Goal: Book appointment/travel/reservation

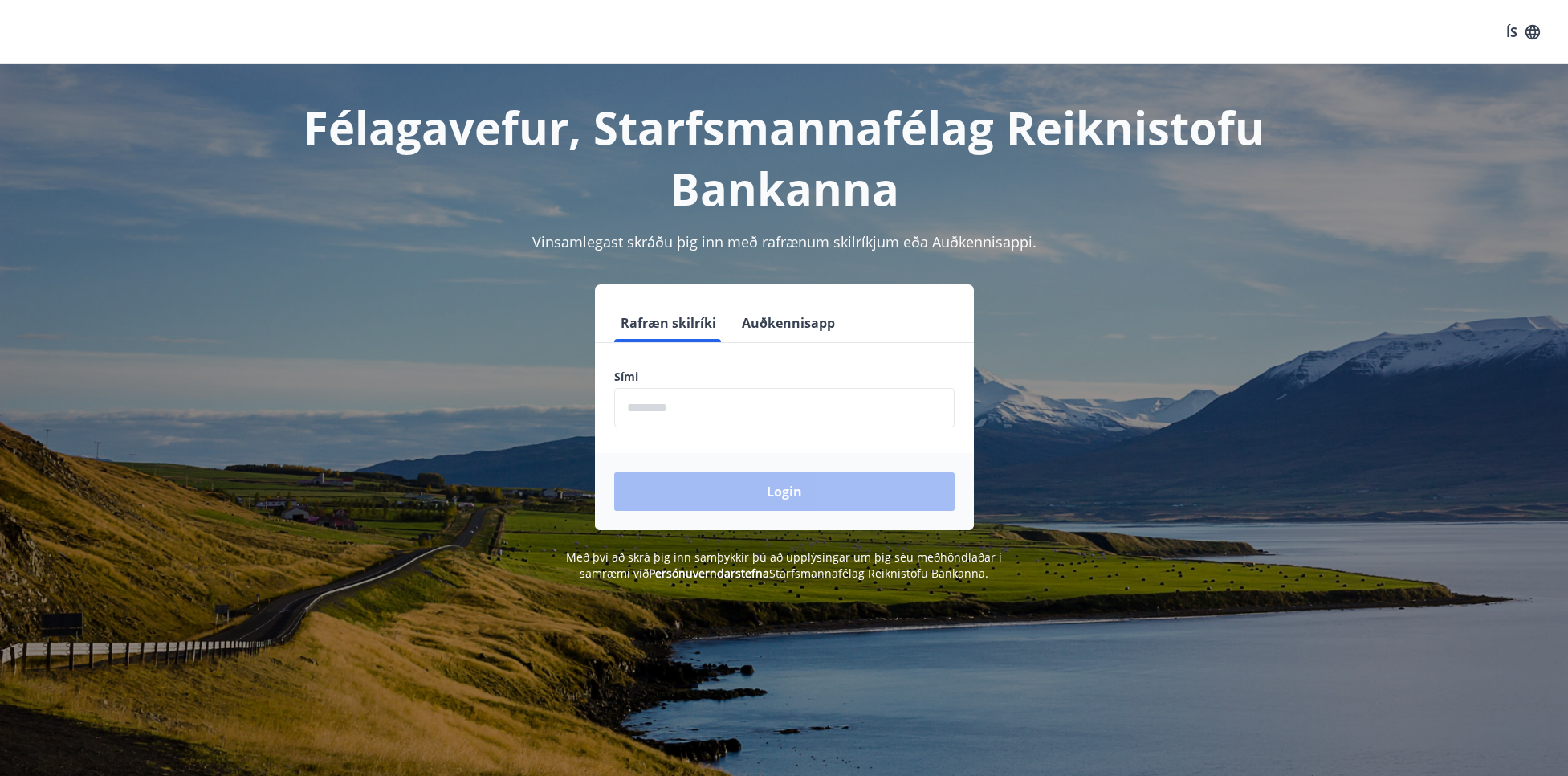
click at [706, 407] on input "phone" at bounding box center [785, 407] width 341 height 40
click at [773, 314] on button "Auðkennisapp" at bounding box center [788, 323] width 106 height 39
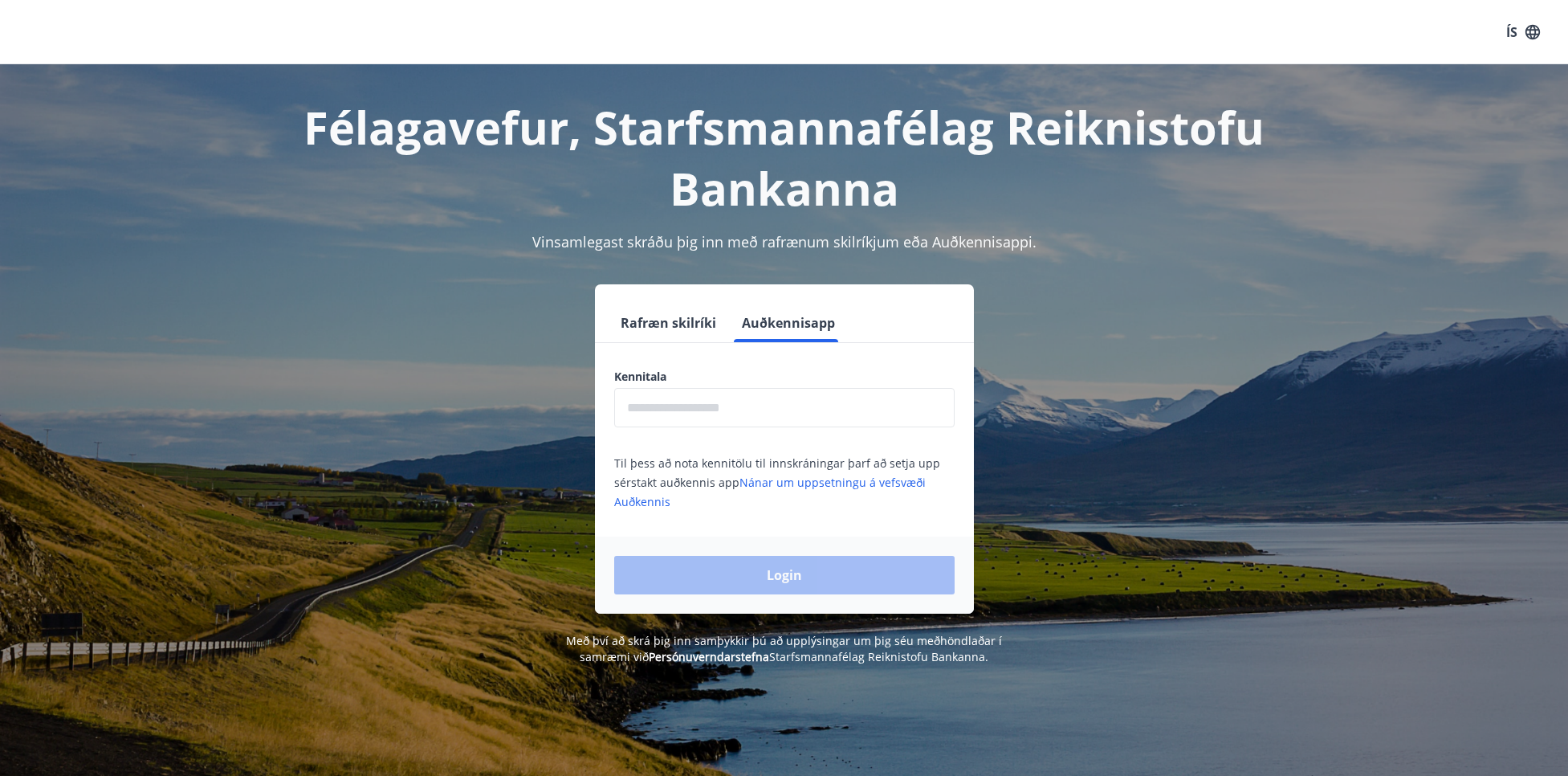
click at [732, 418] on input "text" at bounding box center [785, 407] width 341 height 40
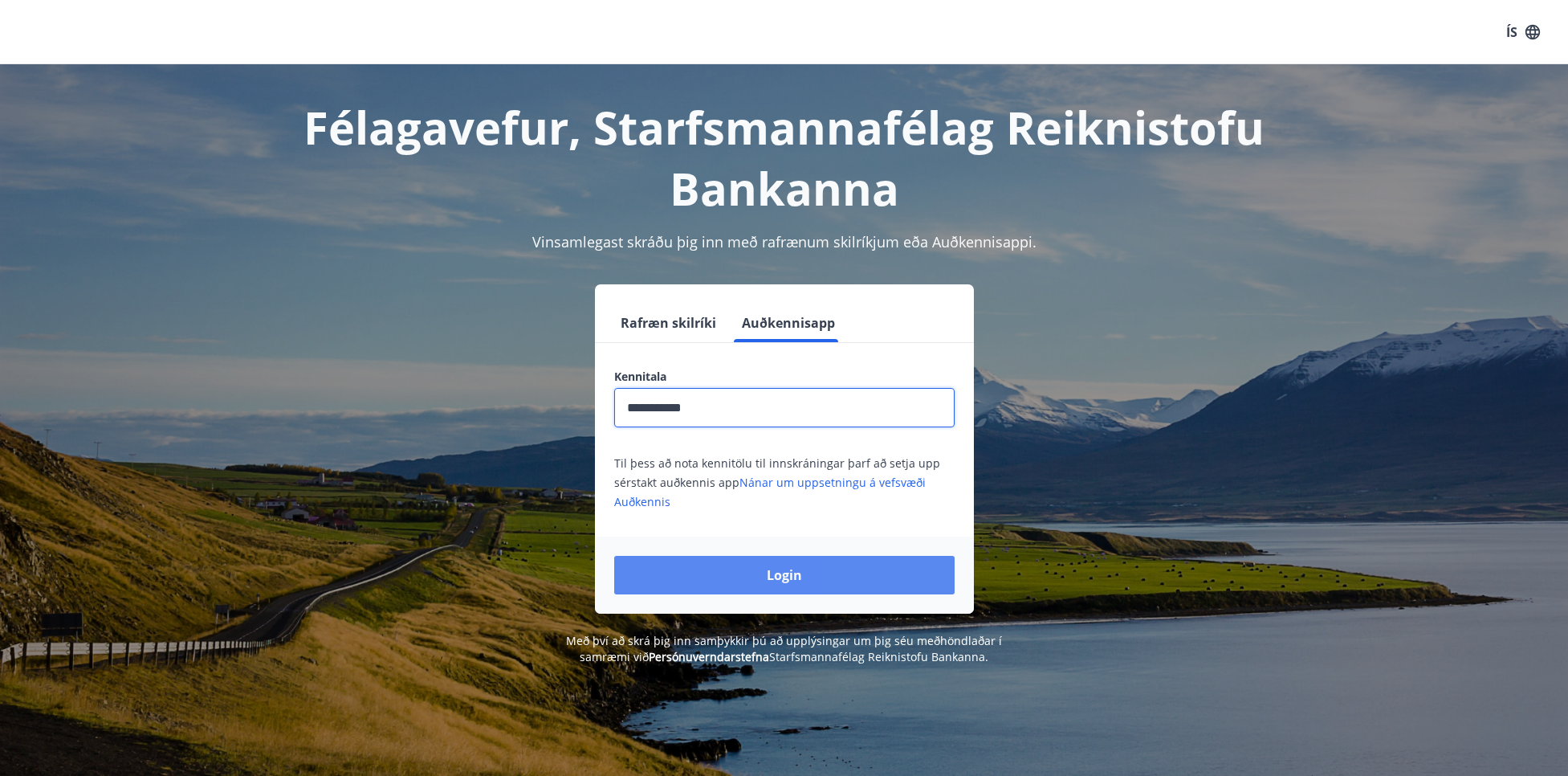
type input "**********"
drag, startPoint x: 825, startPoint y: 591, endPoint x: 866, endPoint y: 591, distance: 41.0
click at [824, 591] on button "Login" at bounding box center [785, 575] width 341 height 39
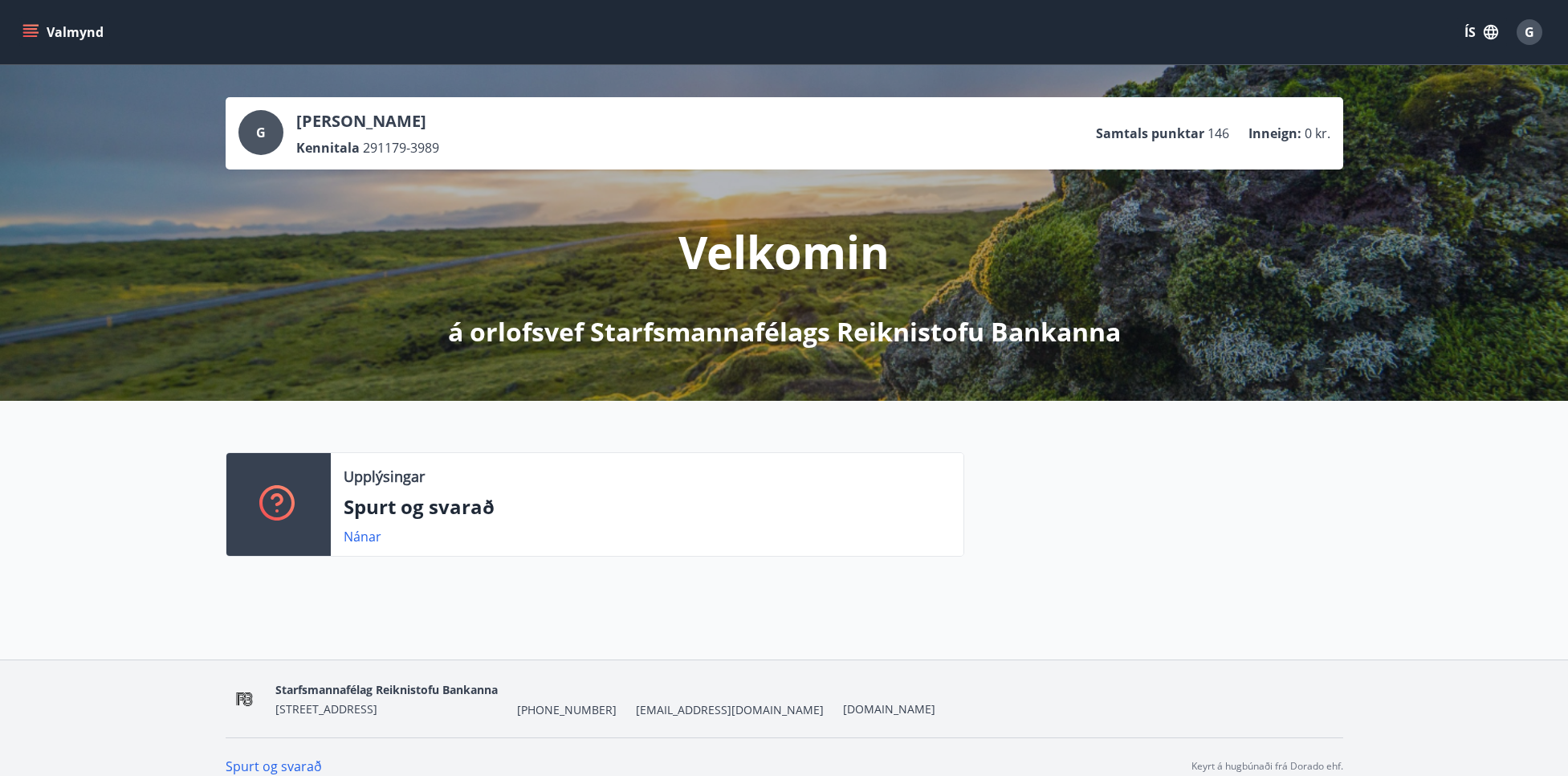
click at [36, 37] on icon "menu" at bounding box center [30, 32] width 16 height 16
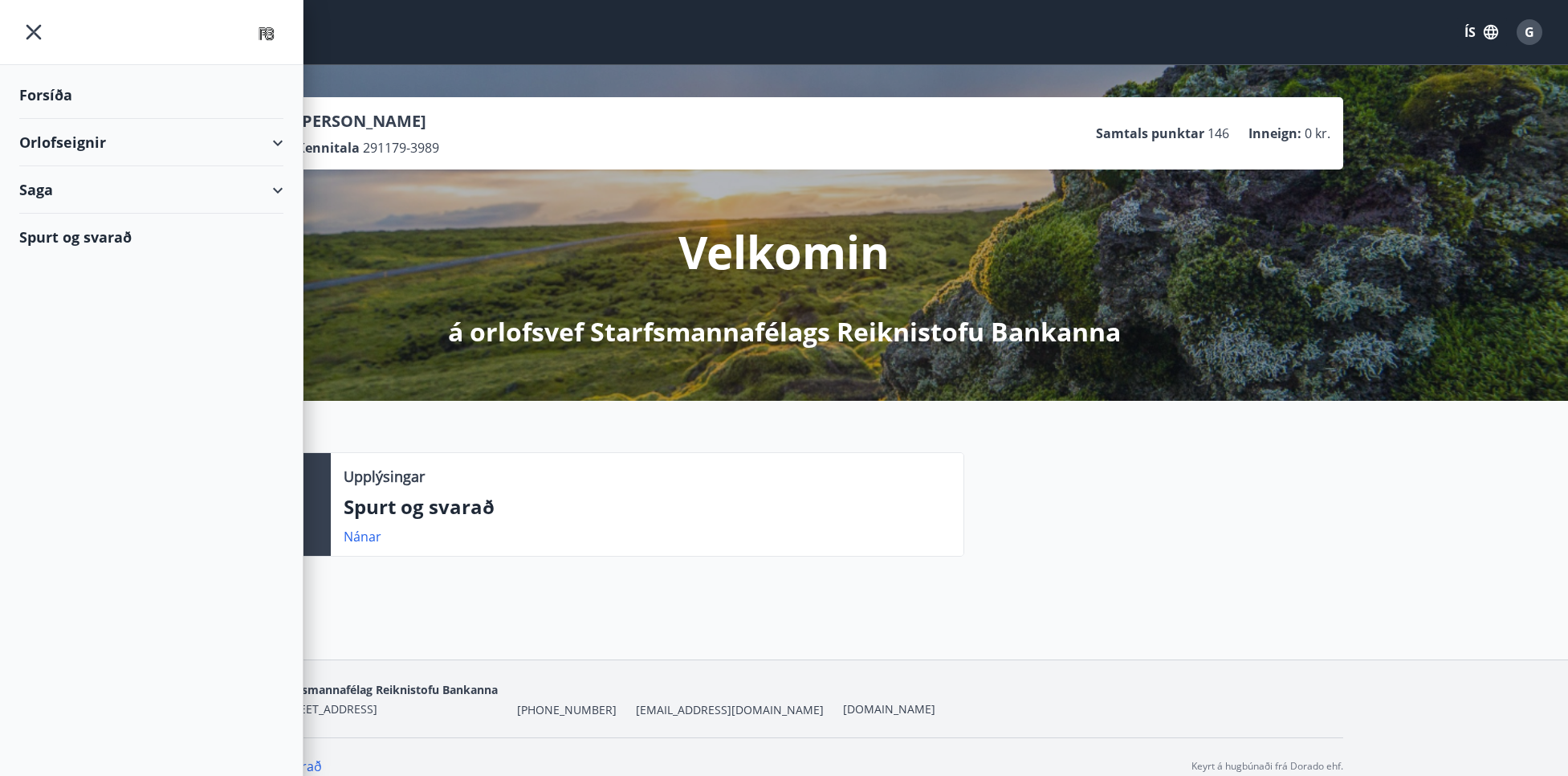
click at [271, 145] on div "Orlofseignir" at bounding box center [151, 143] width 264 height 48
click at [111, 216] on div "Bókunardagatal" at bounding box center [151, 216] width 238 height 34
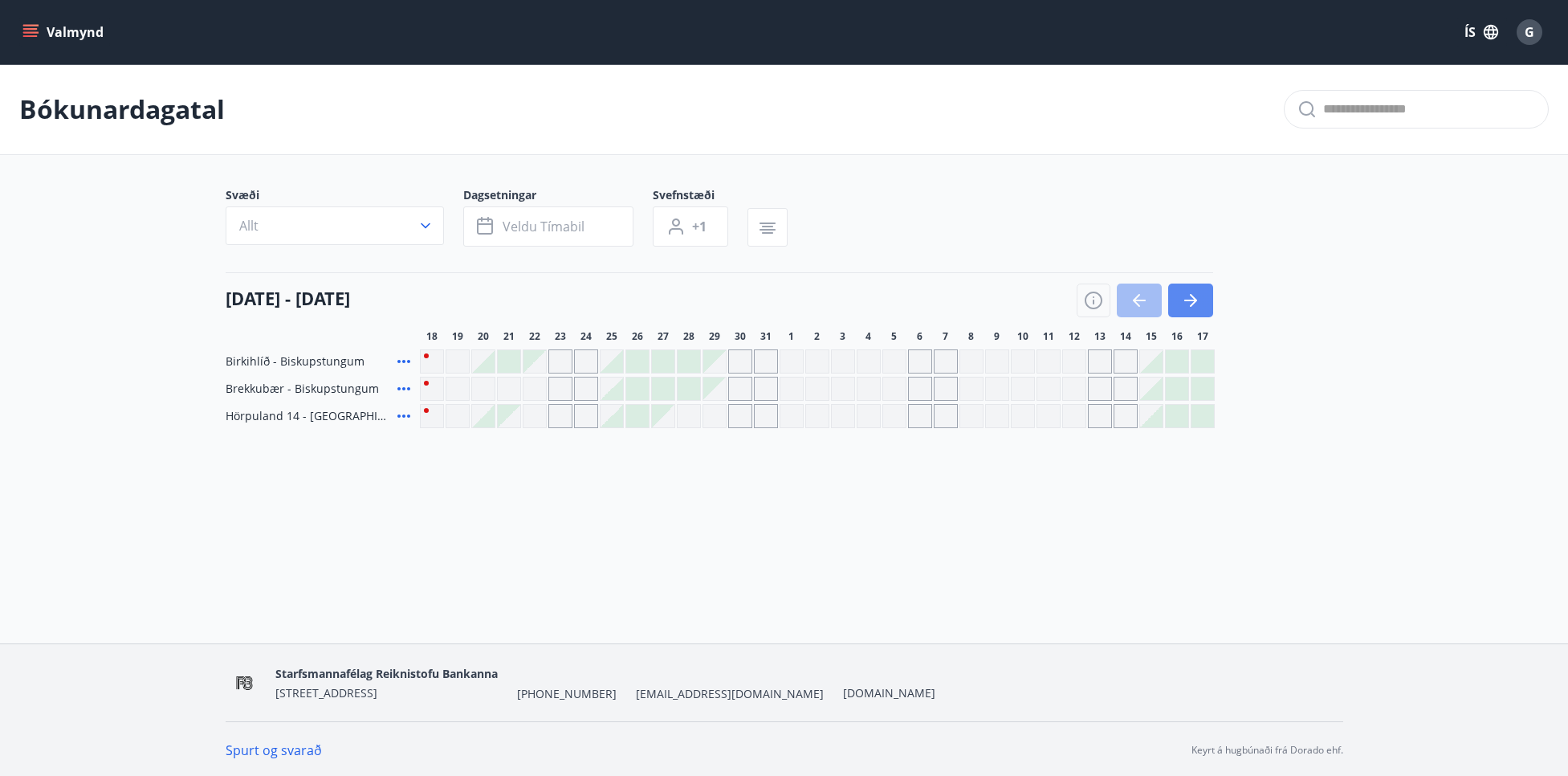
click at [1195, 302] on icon "button" at bounding box center [1194, 300] width 7 height 13
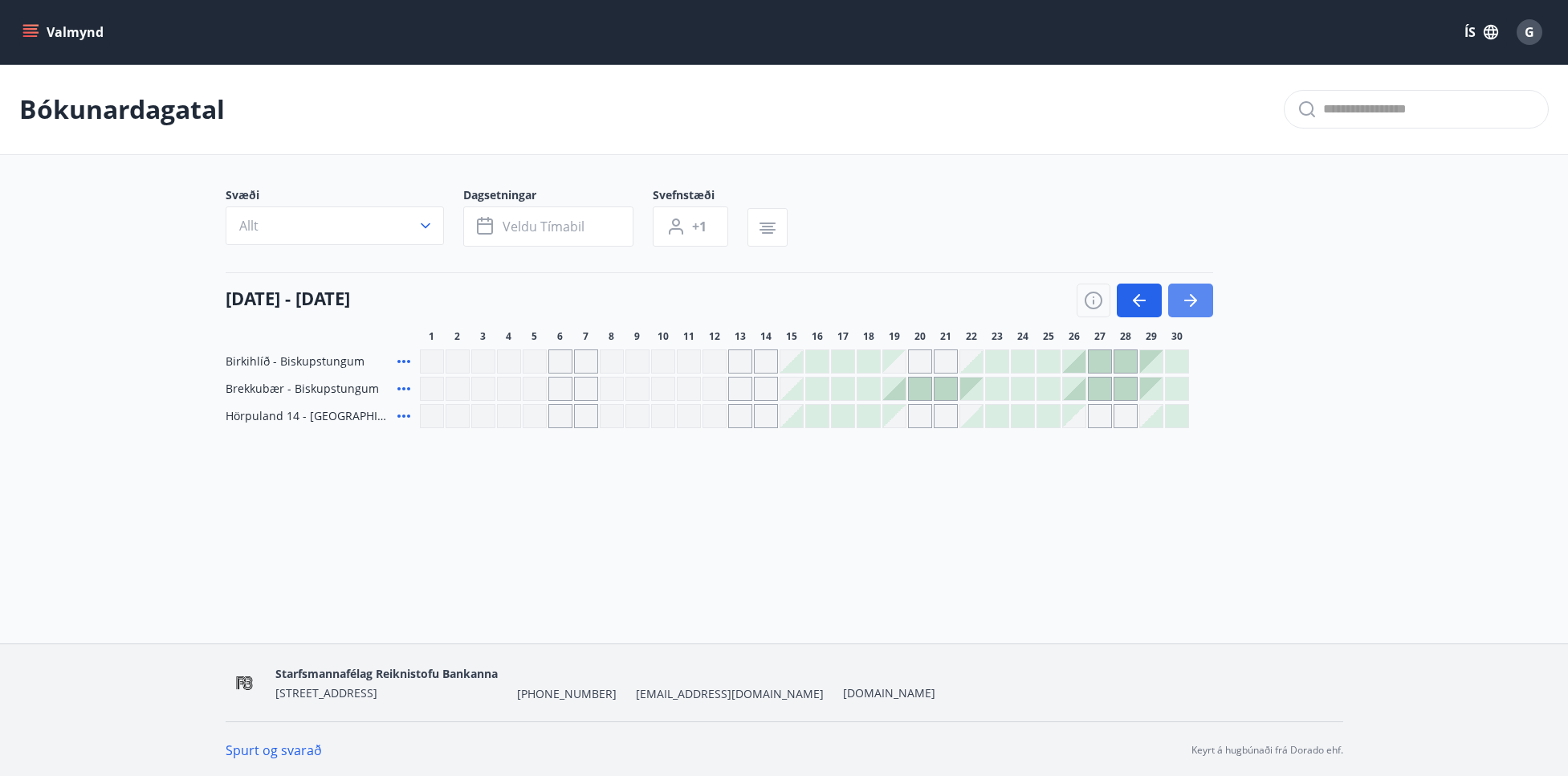
click at [1195, 302] on icon "button" at bounding box center [1194, 300] width 7 height 13
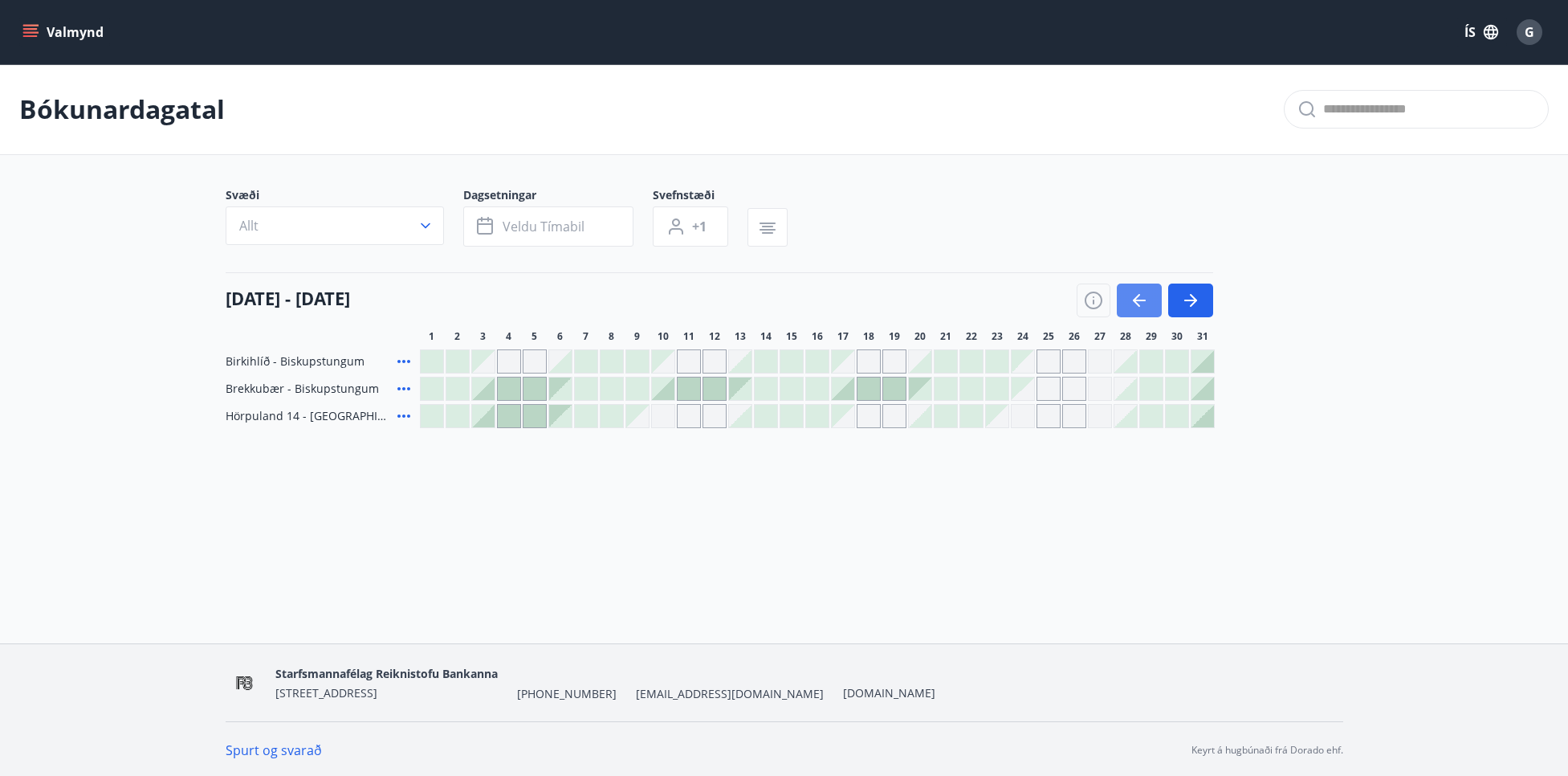
click at [1133, 298] on icon "button" at bounding box center [1140, 300] width 19 height 19
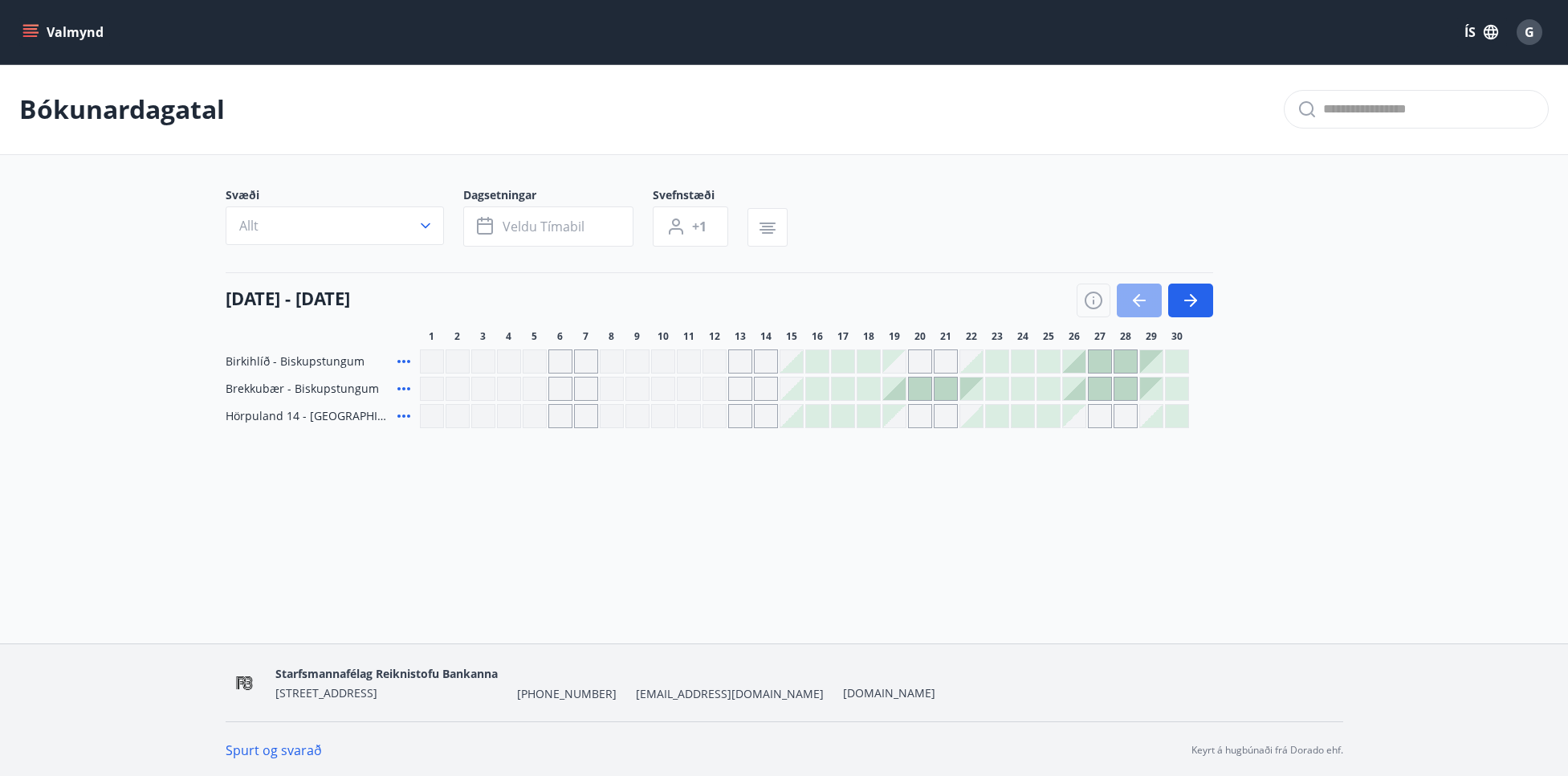
click at [1148, 299] on icon "button" at bounding box center [1140, 300] width 19 height 19
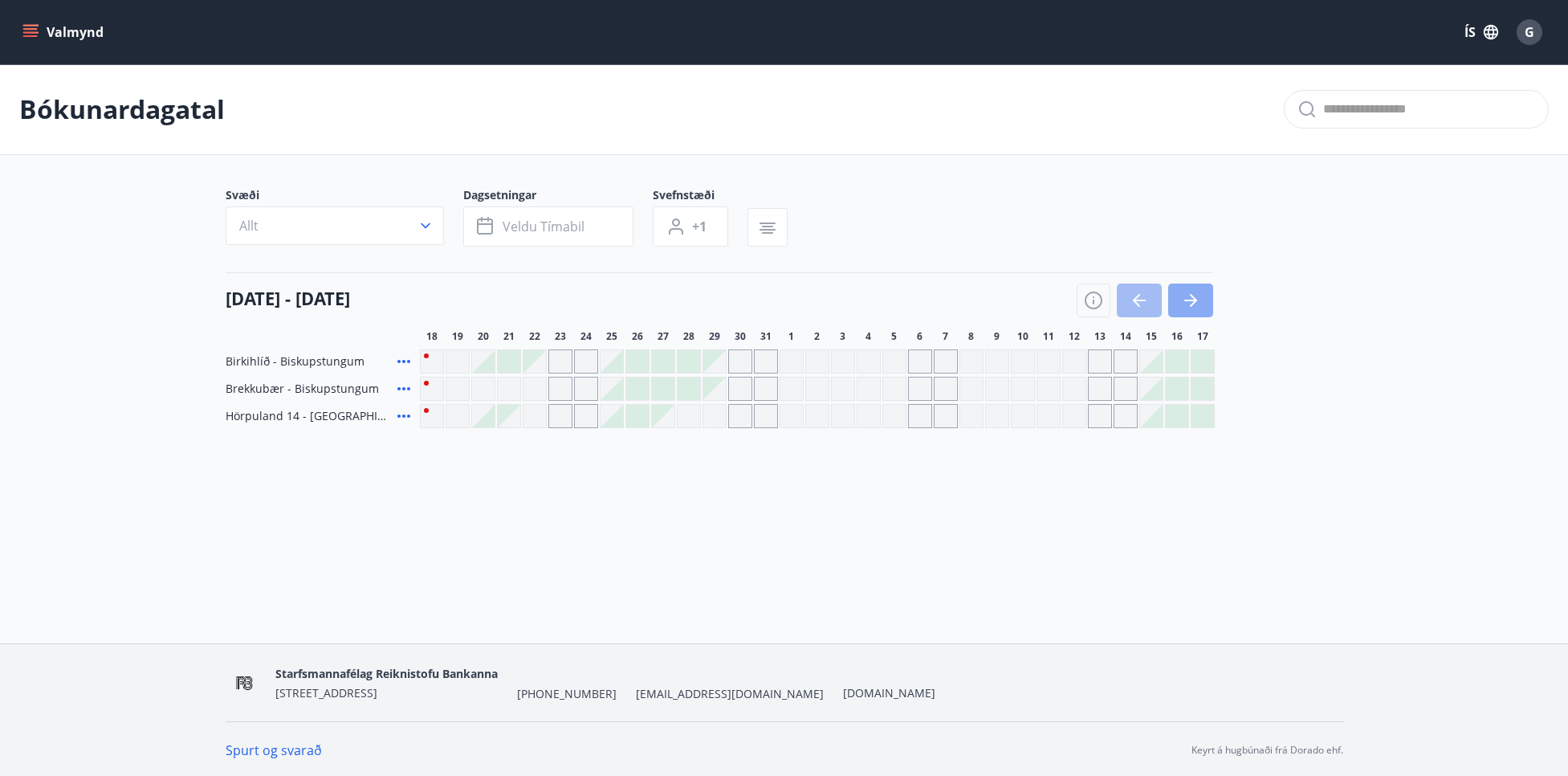
click at [1200, 305] on icon "button" at bounding box center [1191, 300] width 19 height 19
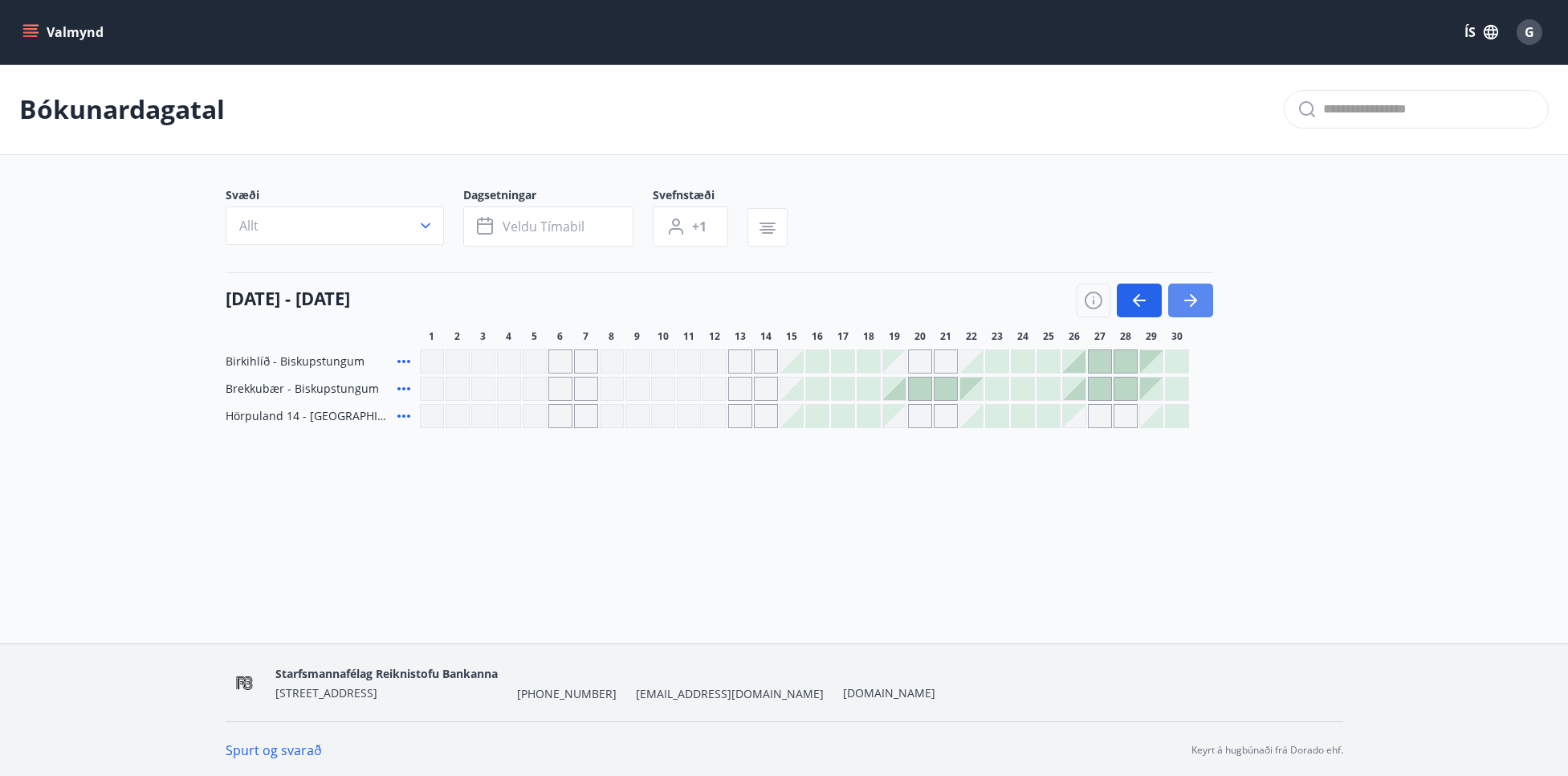
click at [1200, 305] on icon "button" at bounding box center [1191, 300] width 19 height 19
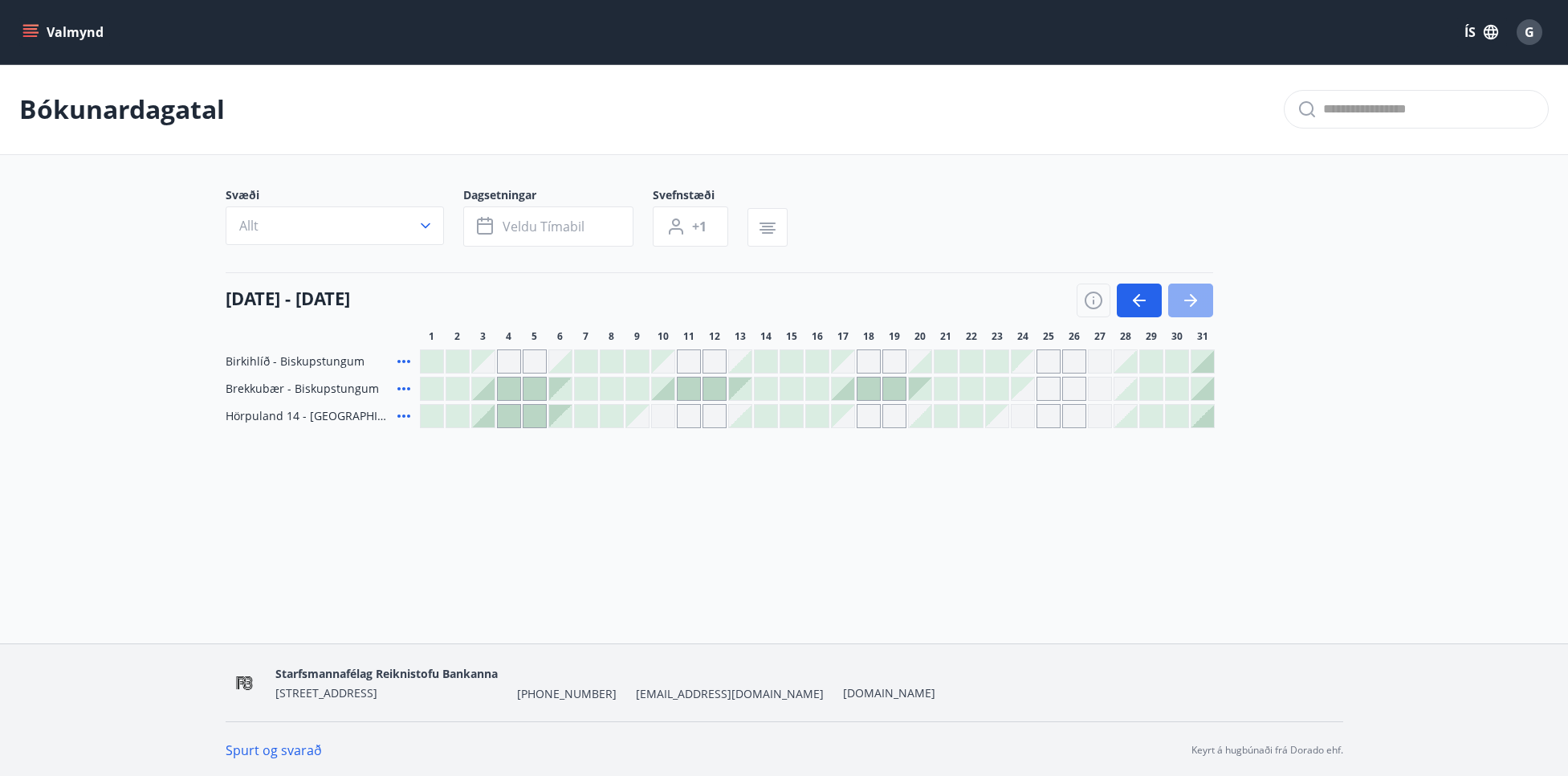
click at [1200, 305] on icon "button" at bounding box center [1191, 300] width 19 height 19
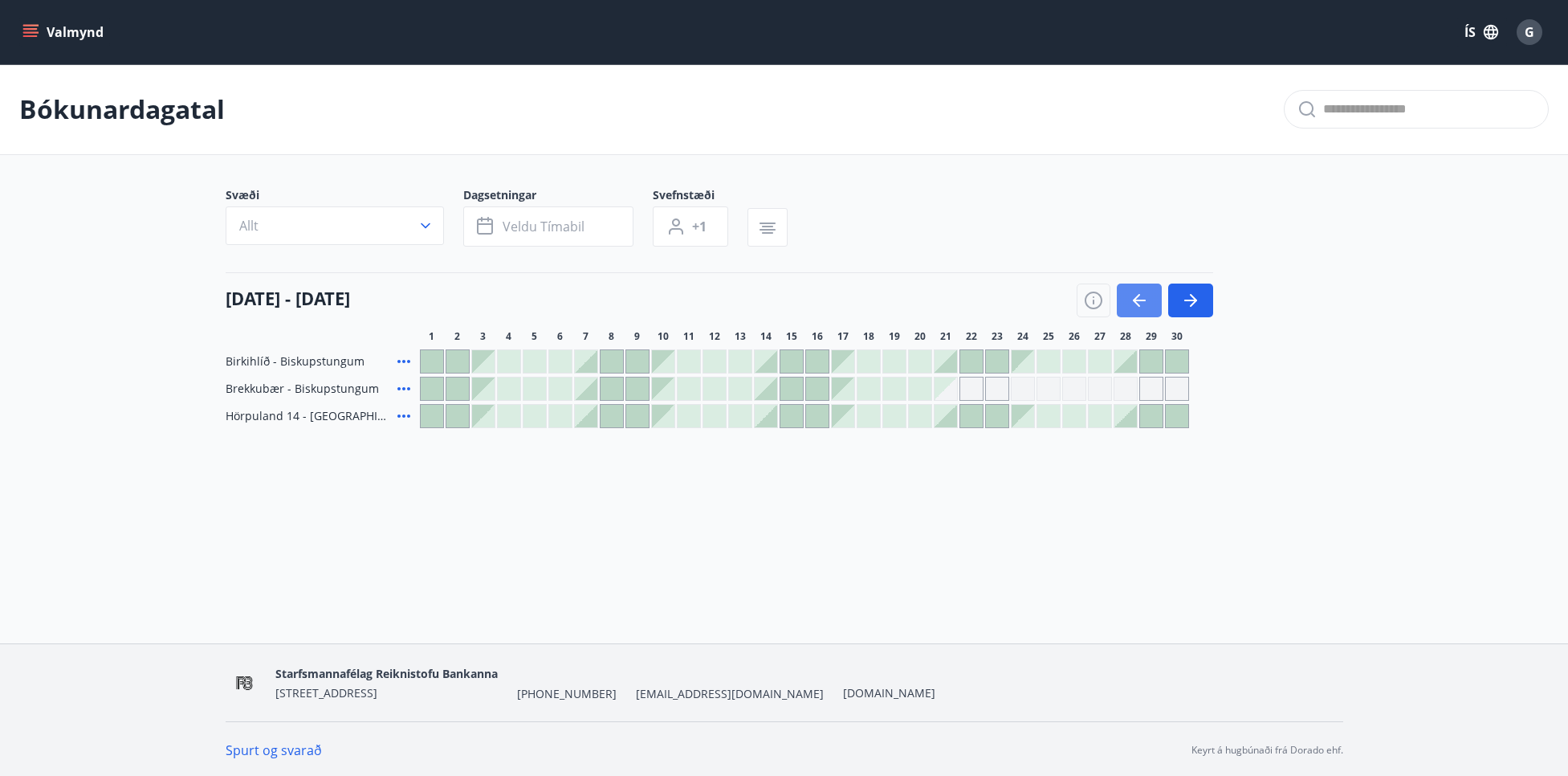
click at [1134, 305] on icon "button" at bounding box center [1140, 300] width 19 height 19
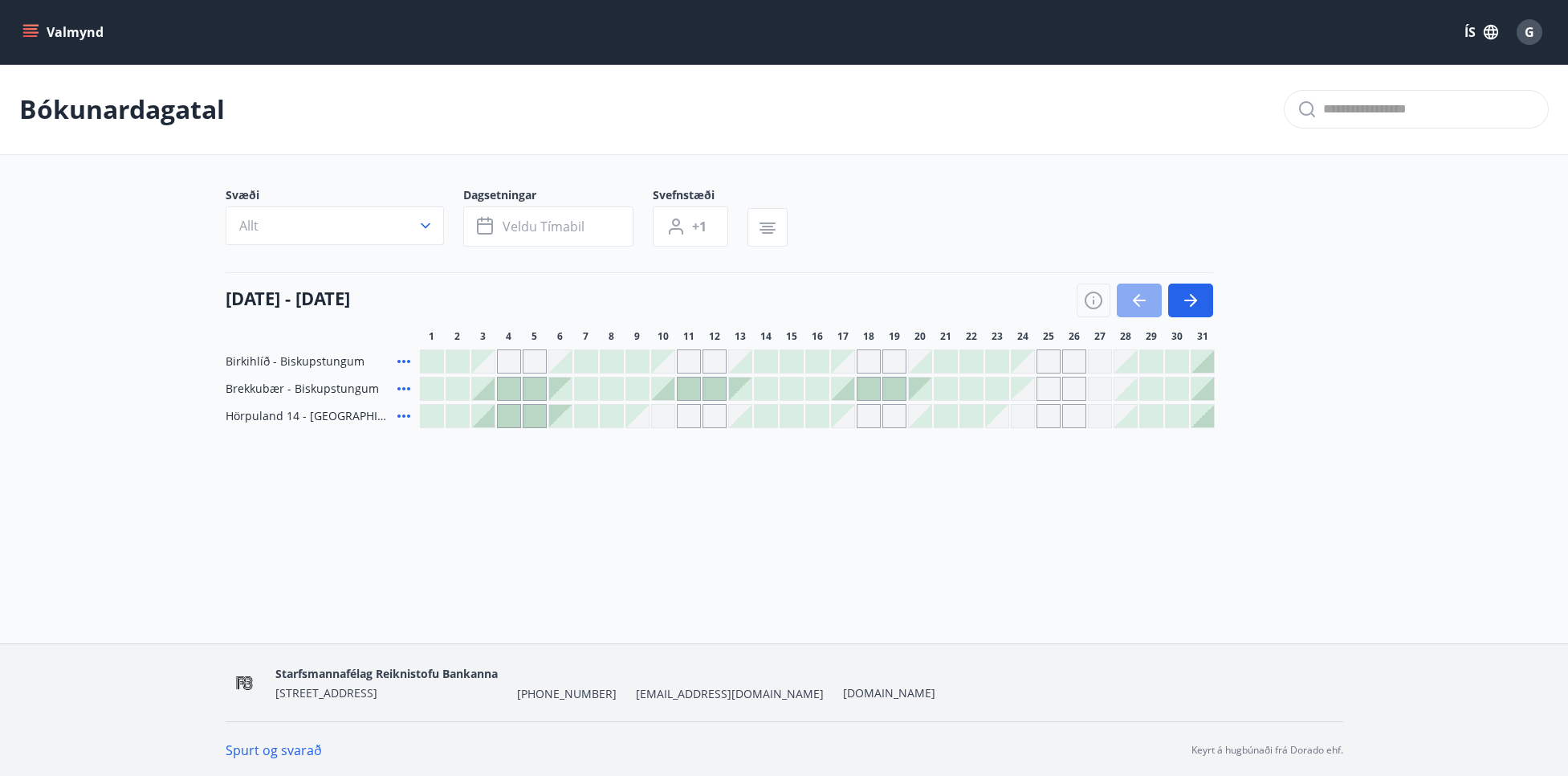
click at [1134, 305] on icon "button" at bounding box center [1140, 300] width 19 height 19
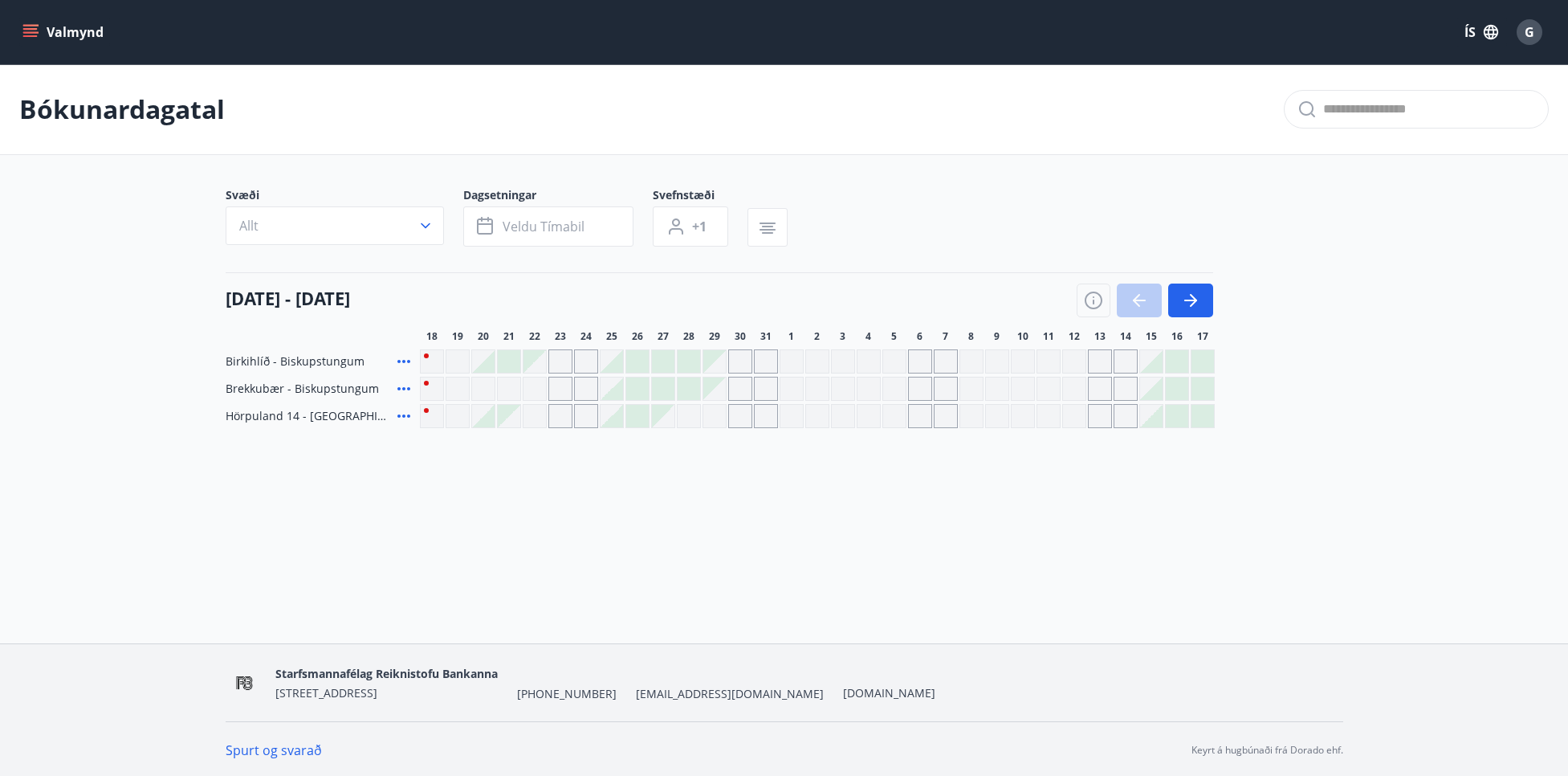
click at [1134, 305] on div at bounding box center [1145, 300] width 137 height 34
click at [1195, 305] on icon "button" at bounding box center [1191, 300] width 19 height 19
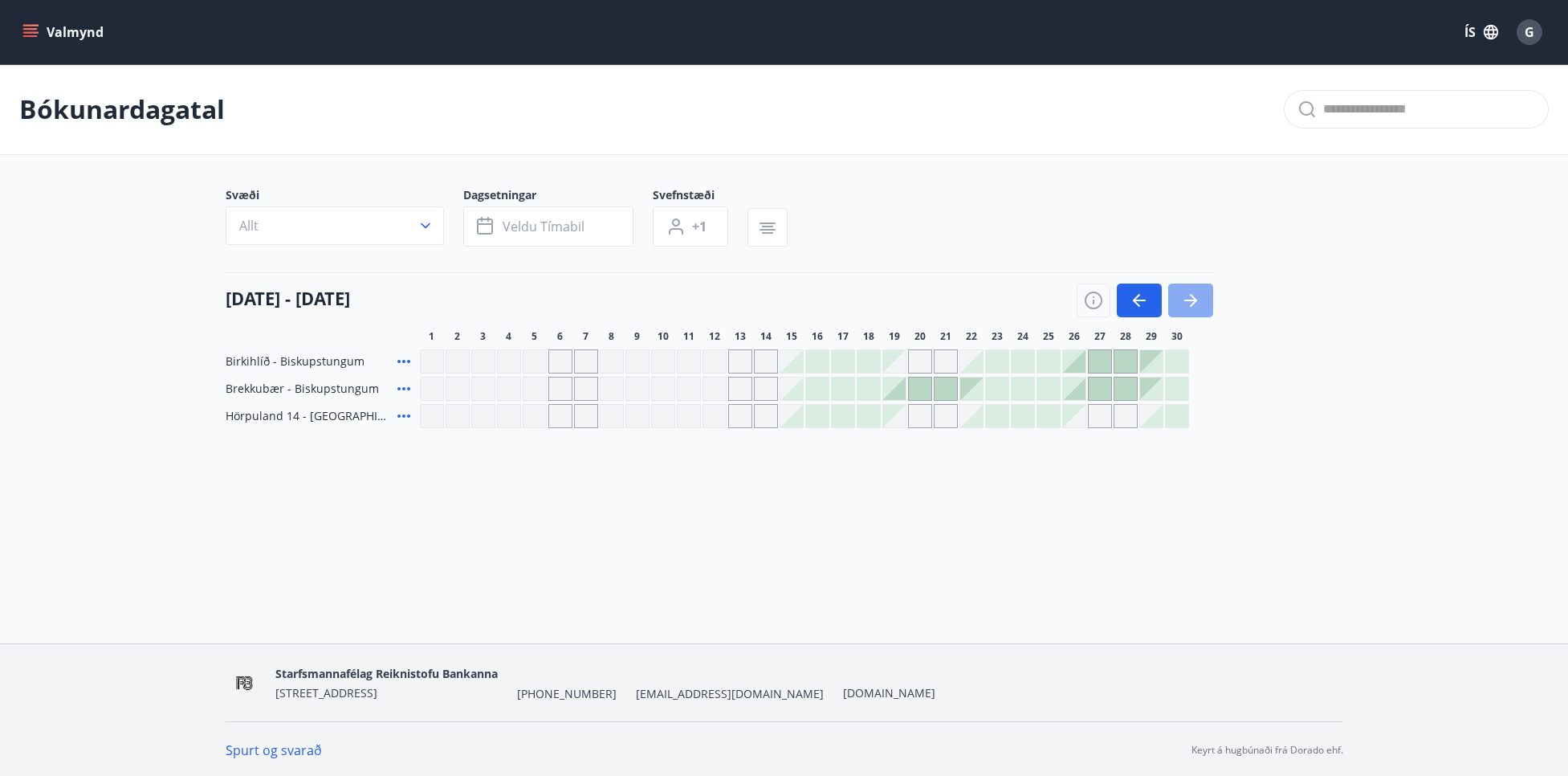
click at [1195, 305] on icon "button" at bounding box center [1191, 300] width 19 height 19
click at [1195, 305] on icon "button" at bounding box center [1191, 300] width 19 height 19
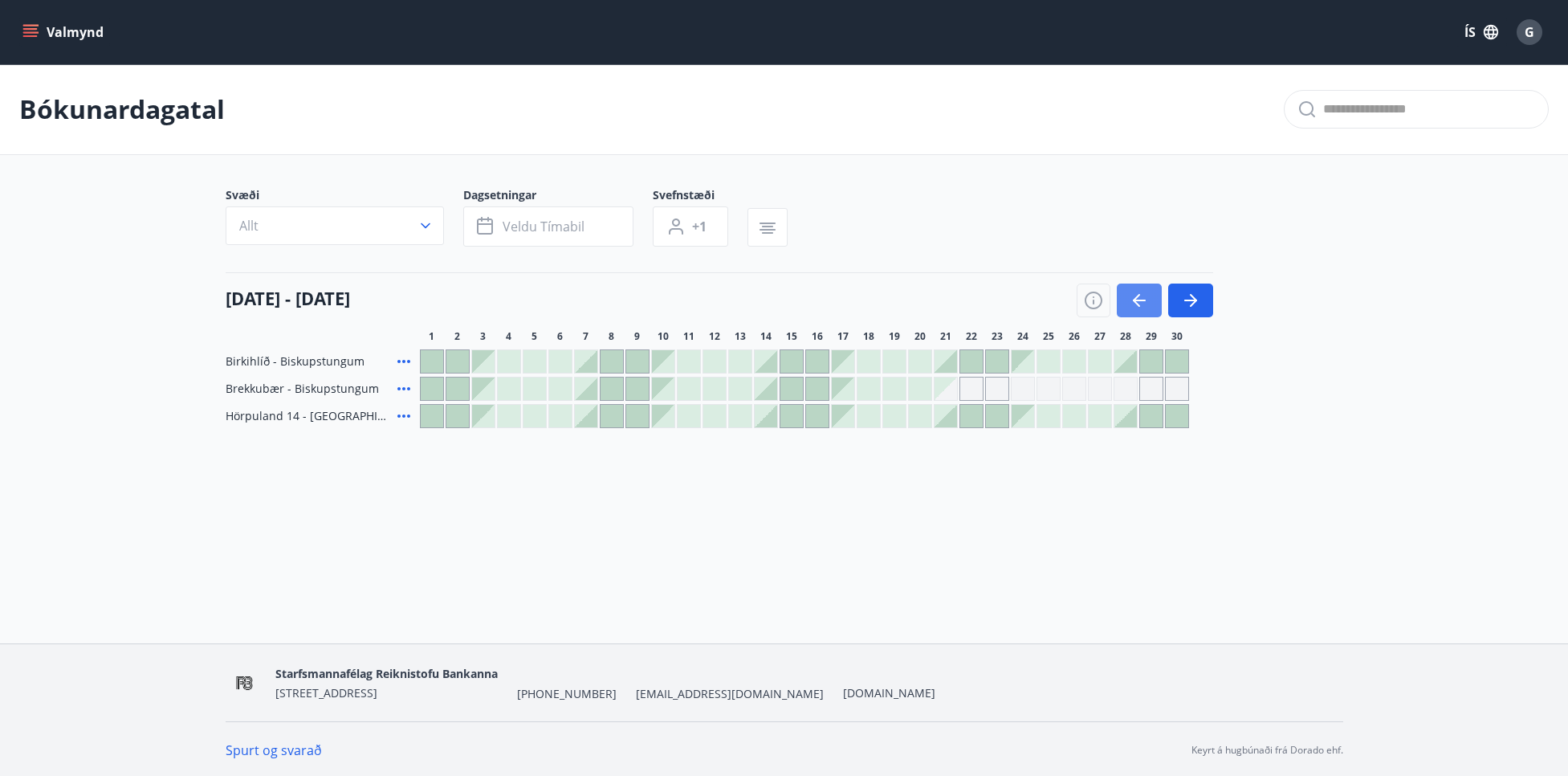
click at [1142, 297] on icon "button" at bounding box center [1140, 300] width 19 height 19
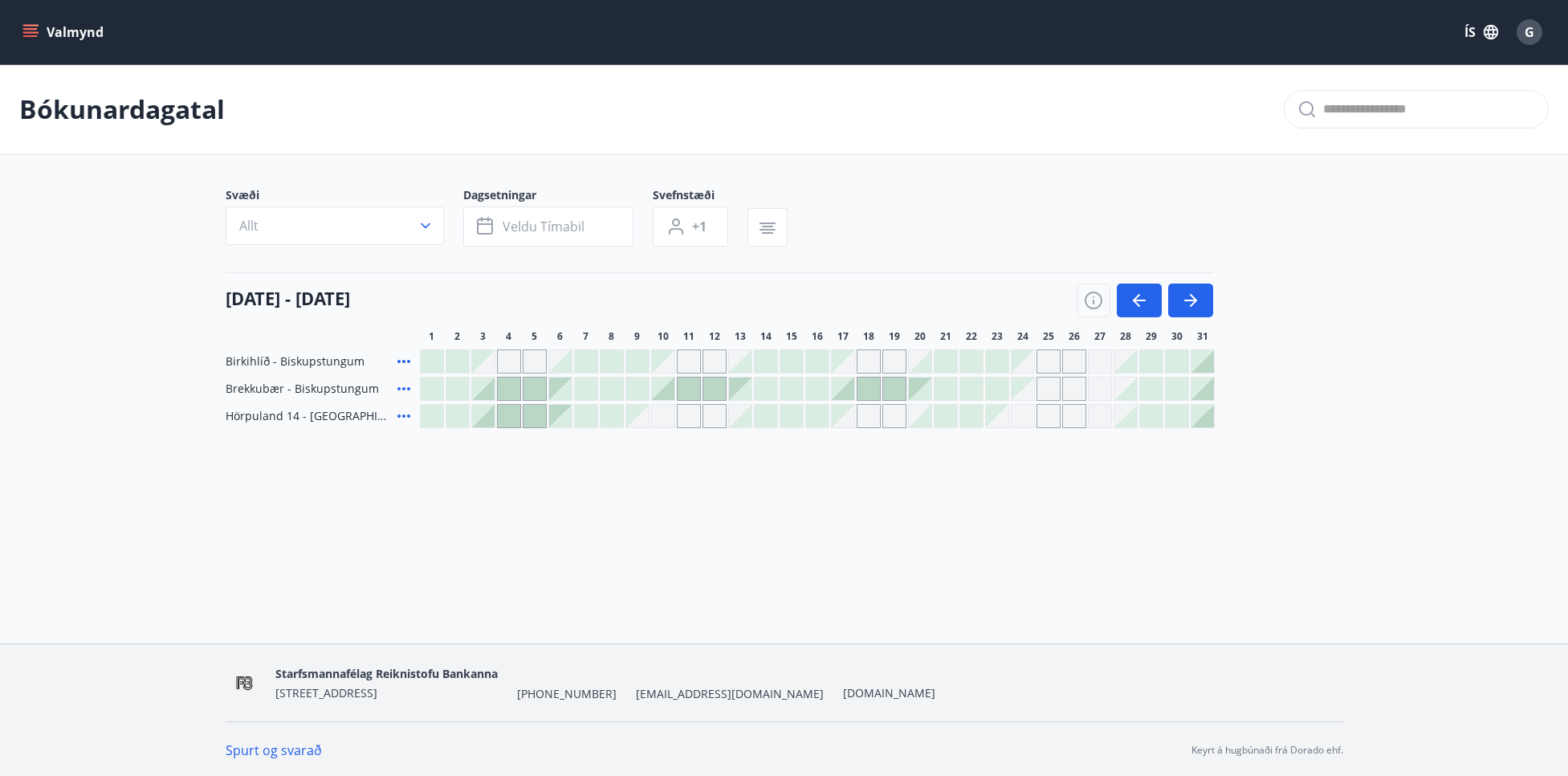
click at [1050, 415] on div "Gráir dagar eru ekki bókanlegir" at bounding box center [1048, 416] width 24 height 24
drag, startPoint x: 1047, startPoint y: 494, endPoint x: 1052, endPoint y: 472, distance: 22.6
click at [1049, 486] on div "Valmynd ÍS G Bókunardagatal Svæði Allt Dagsetningar Veldu tímabil Svefnstæði +1…" at bounding box center [784, 321] width 1568 height 644
click at [991, 390] on div at bounding box center [997, 388] width 22 height 22
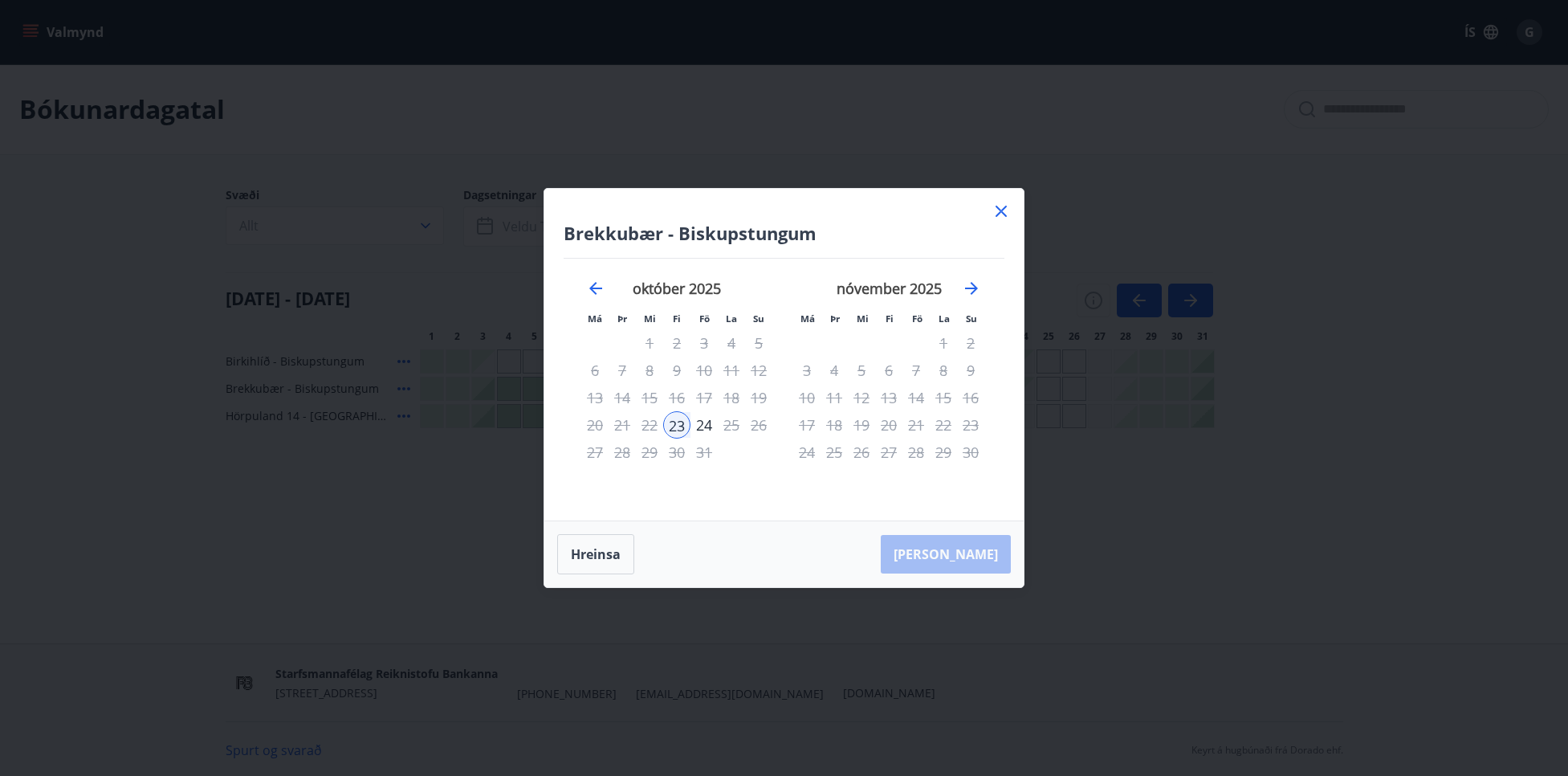
click at [1002, 214] on icon at bounding box center [1001, 211] width 19 height 19
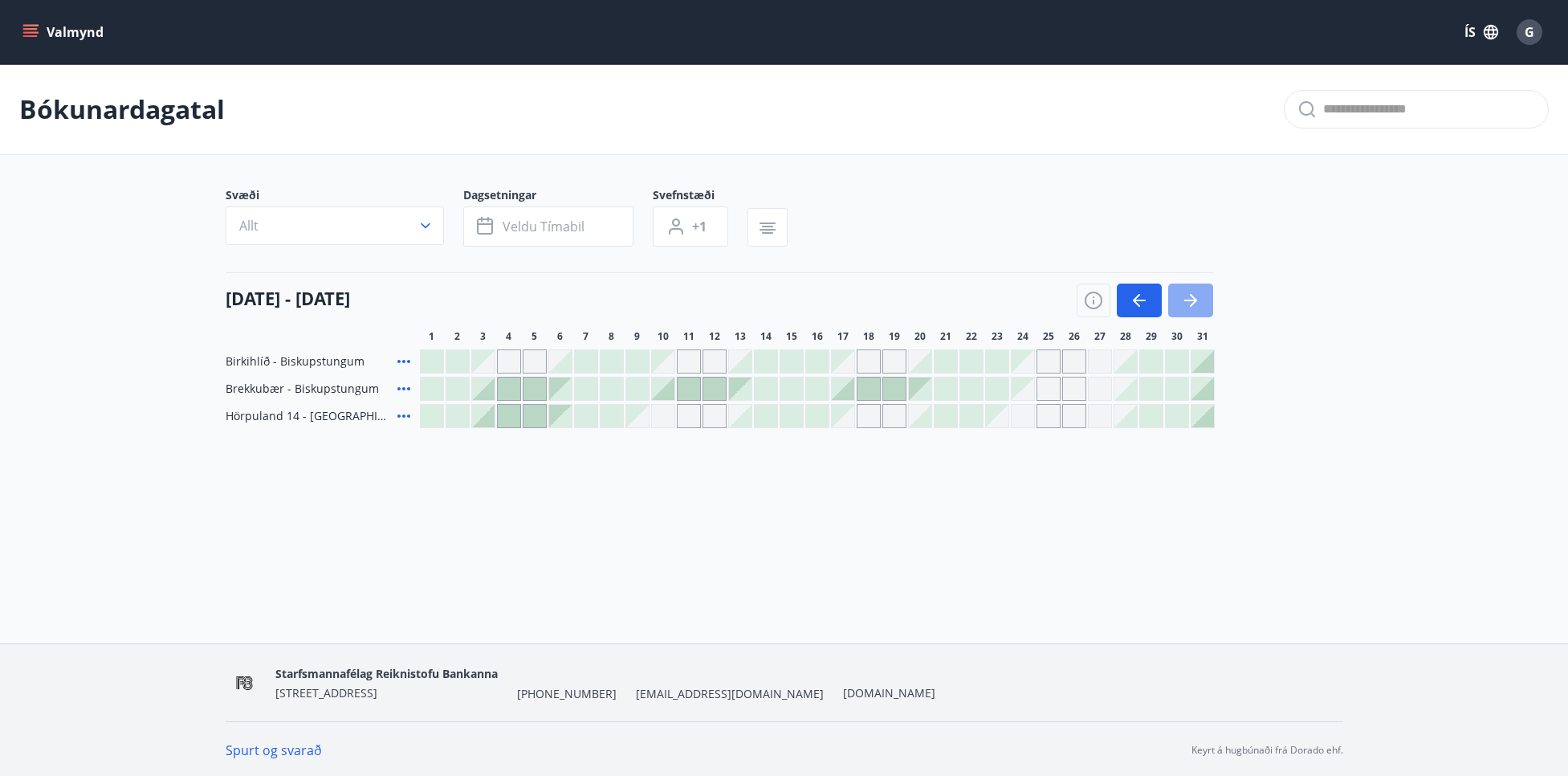
click at [1190, 299] on icon "button" at bounding box center [1191, 300] width 13 height 2
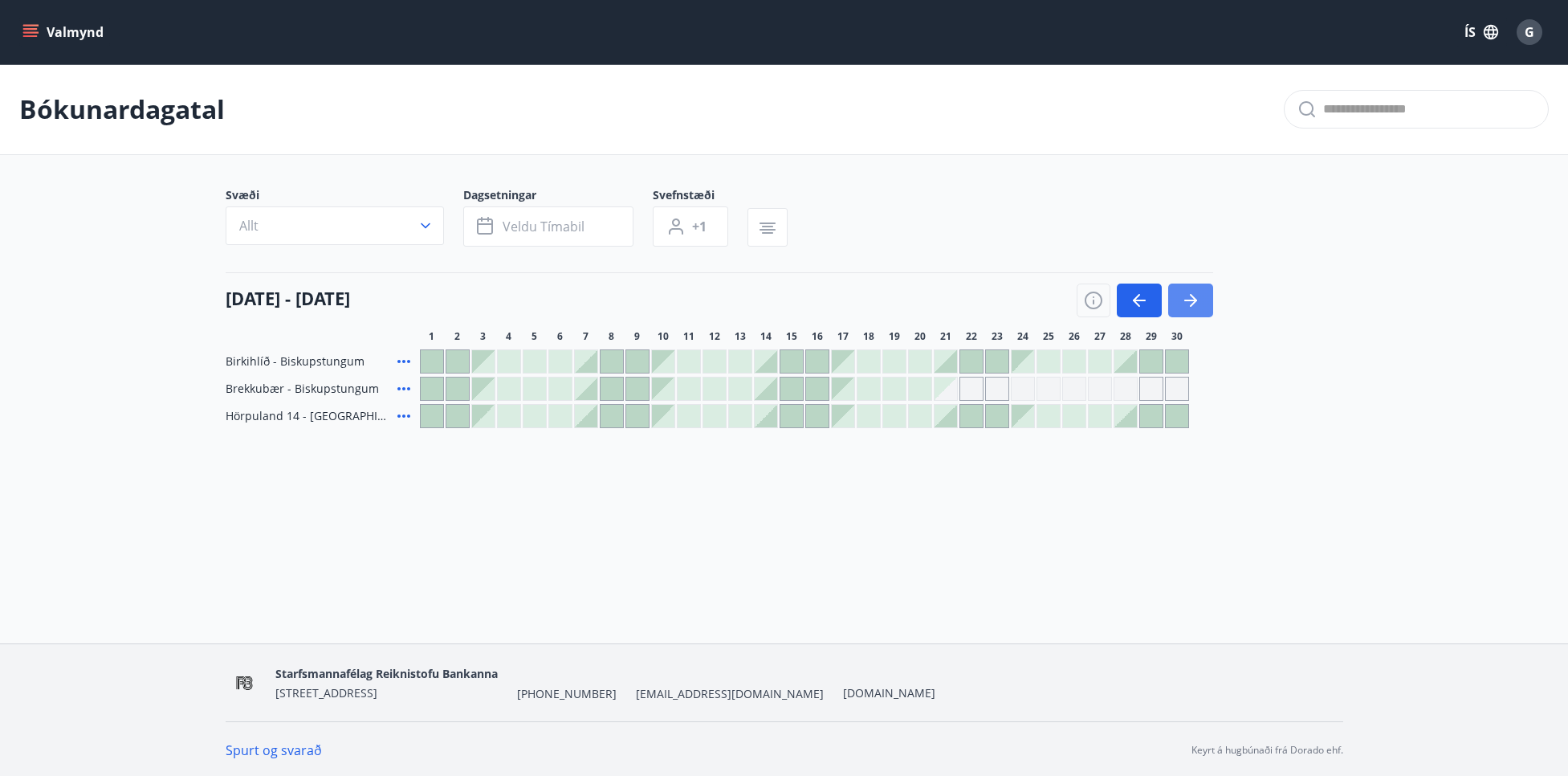
click at [1190, 299] on icon "button" at bounding box center [1191, 300] width 13 height 2
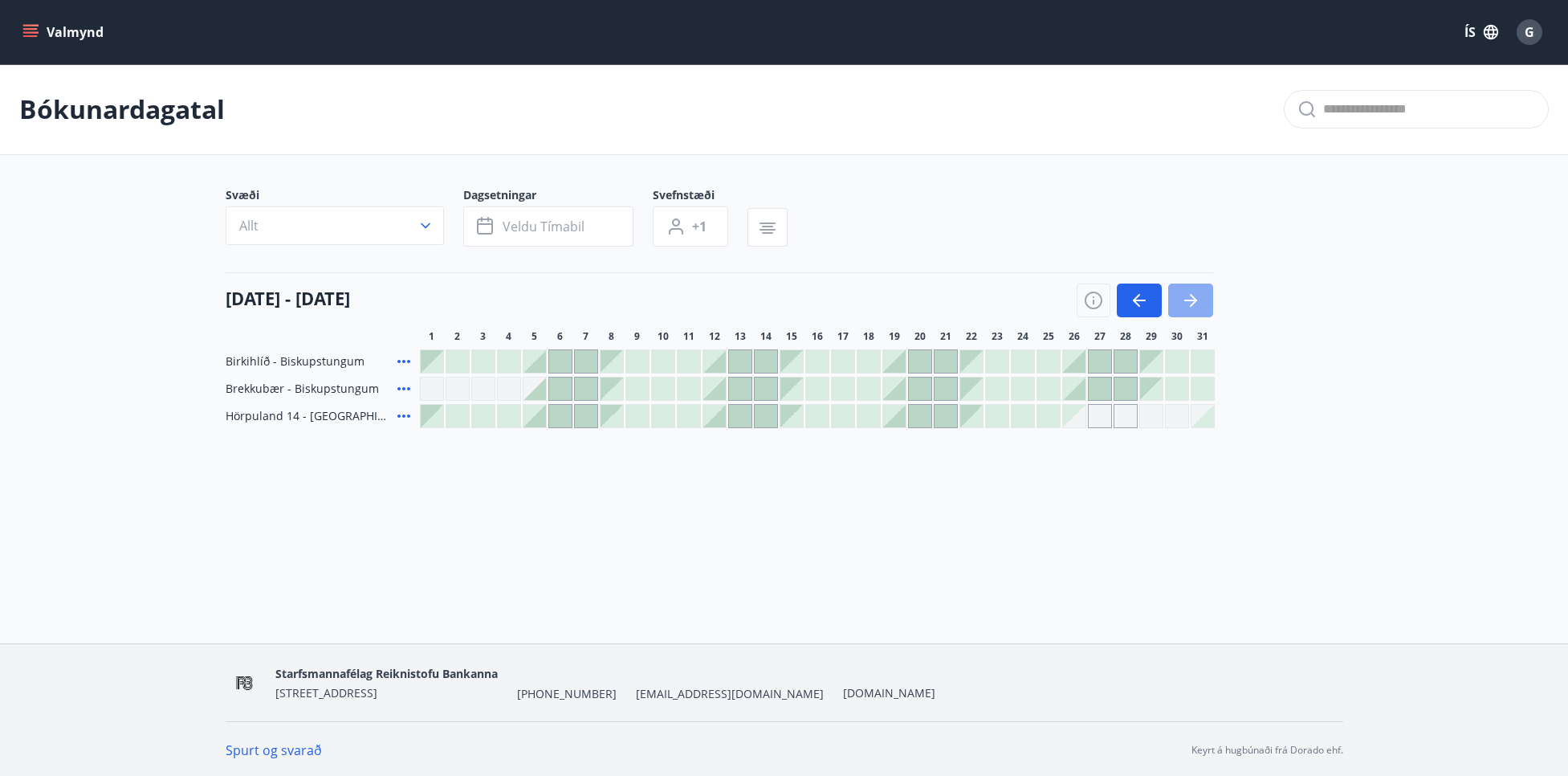
click at [1190, 299] on icon "button" at bounding box center [1191, 300] width 13 height 2
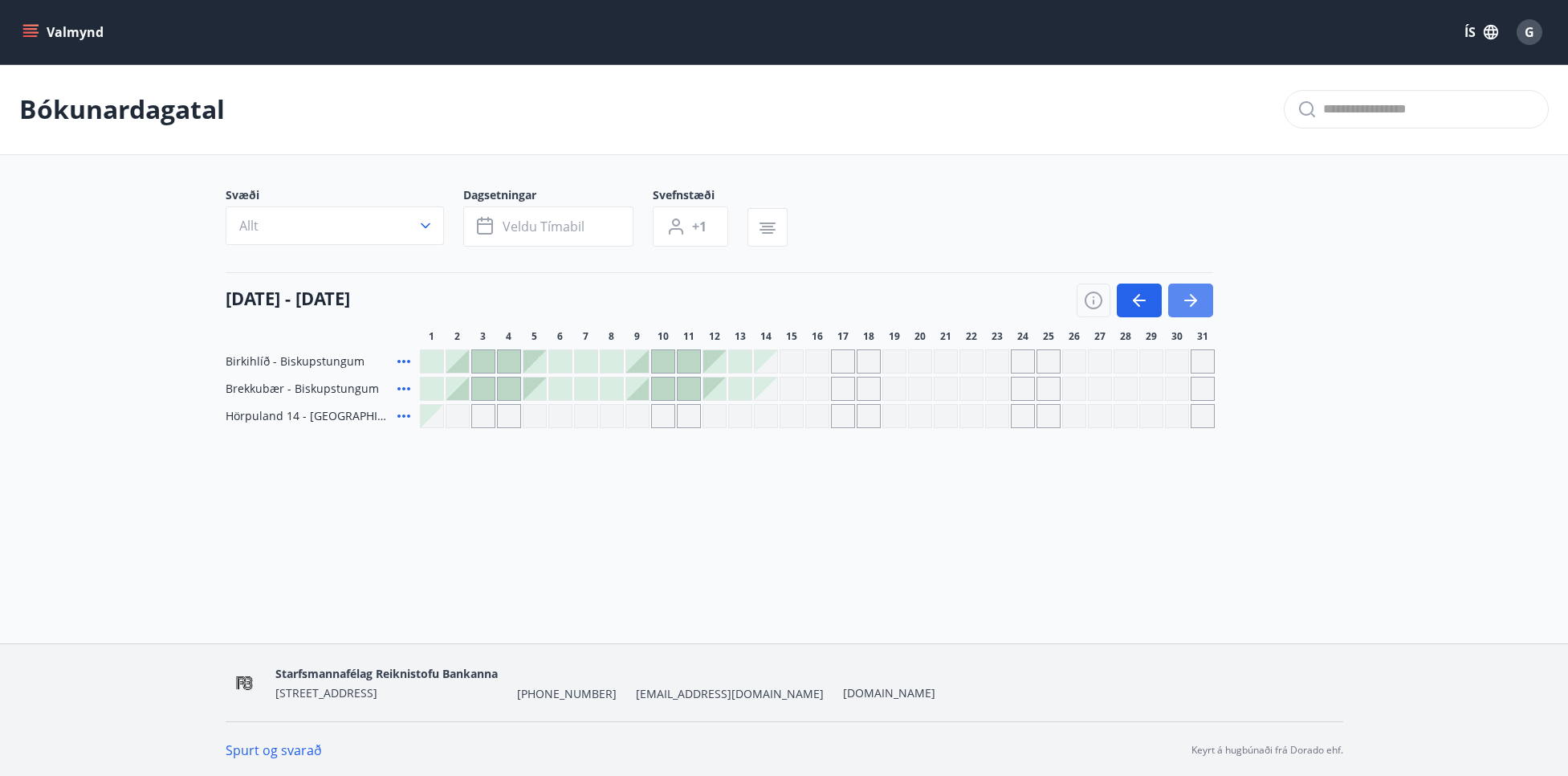
click at [1190, 299] on icon "button" at bounding box center [1191, 300] width 13 height 2
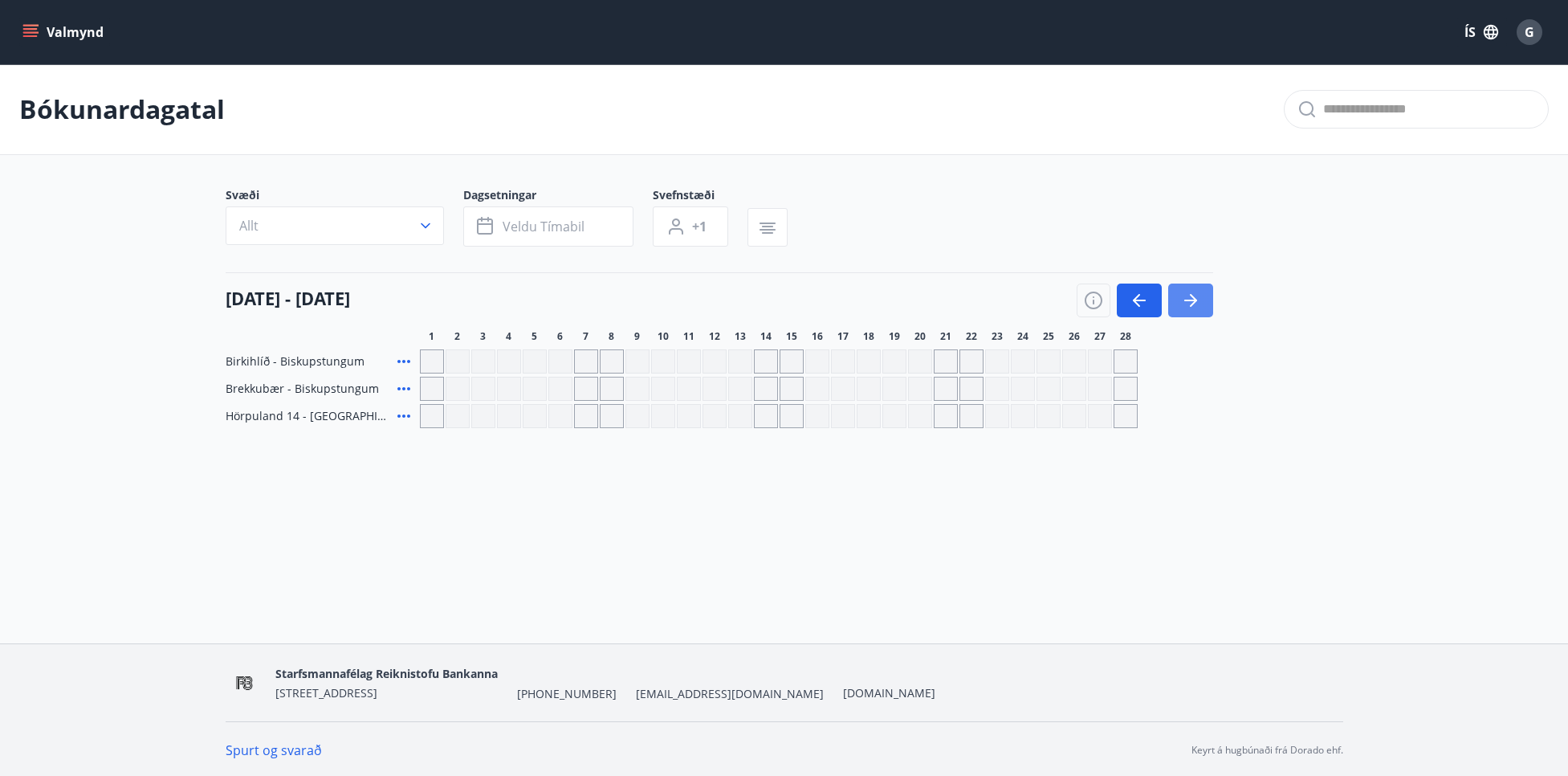
click at [1190, 299] on icon "button" at bounding box center [1191, 300] width 13 height 2
click at [1151, 299] on button "button" at bounding box center [1139, 300] width 45 height 34
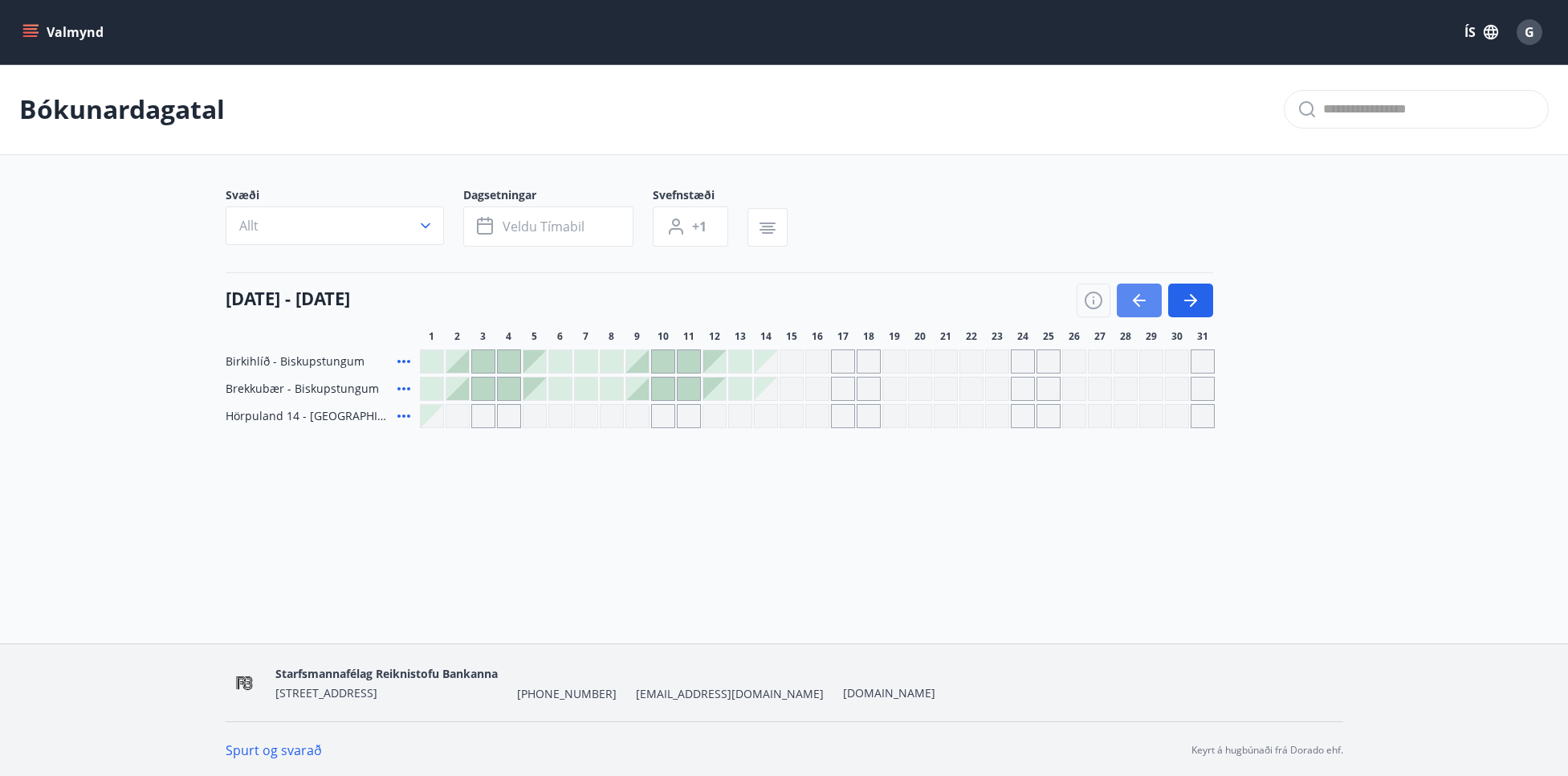
click at [1151, 299] on button "button" at bounding box center [1139, 300] width 45 height 34
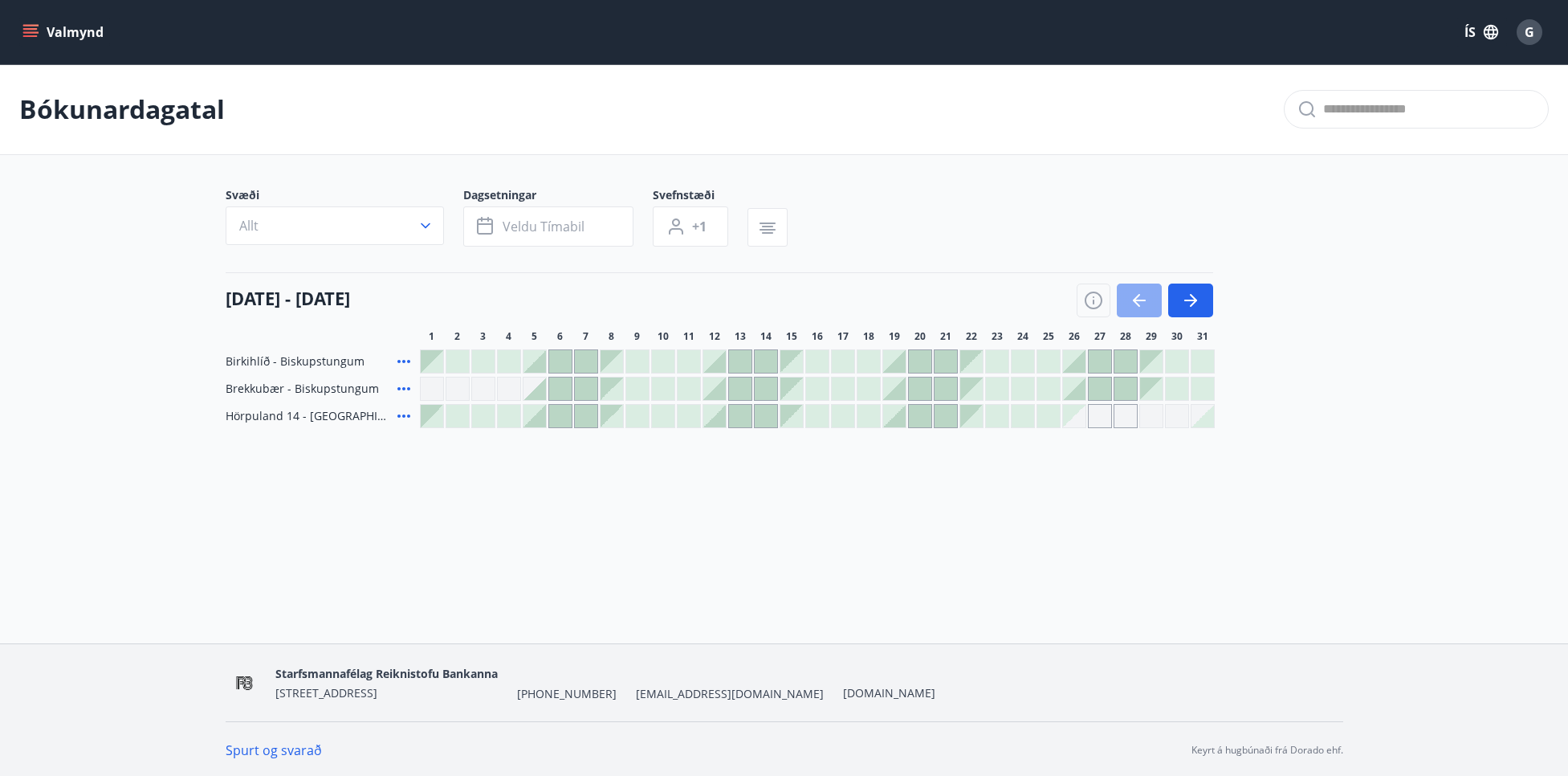
click at [1151, 299] on button "button" at bounding box center [1139, 300] width 45 height 34
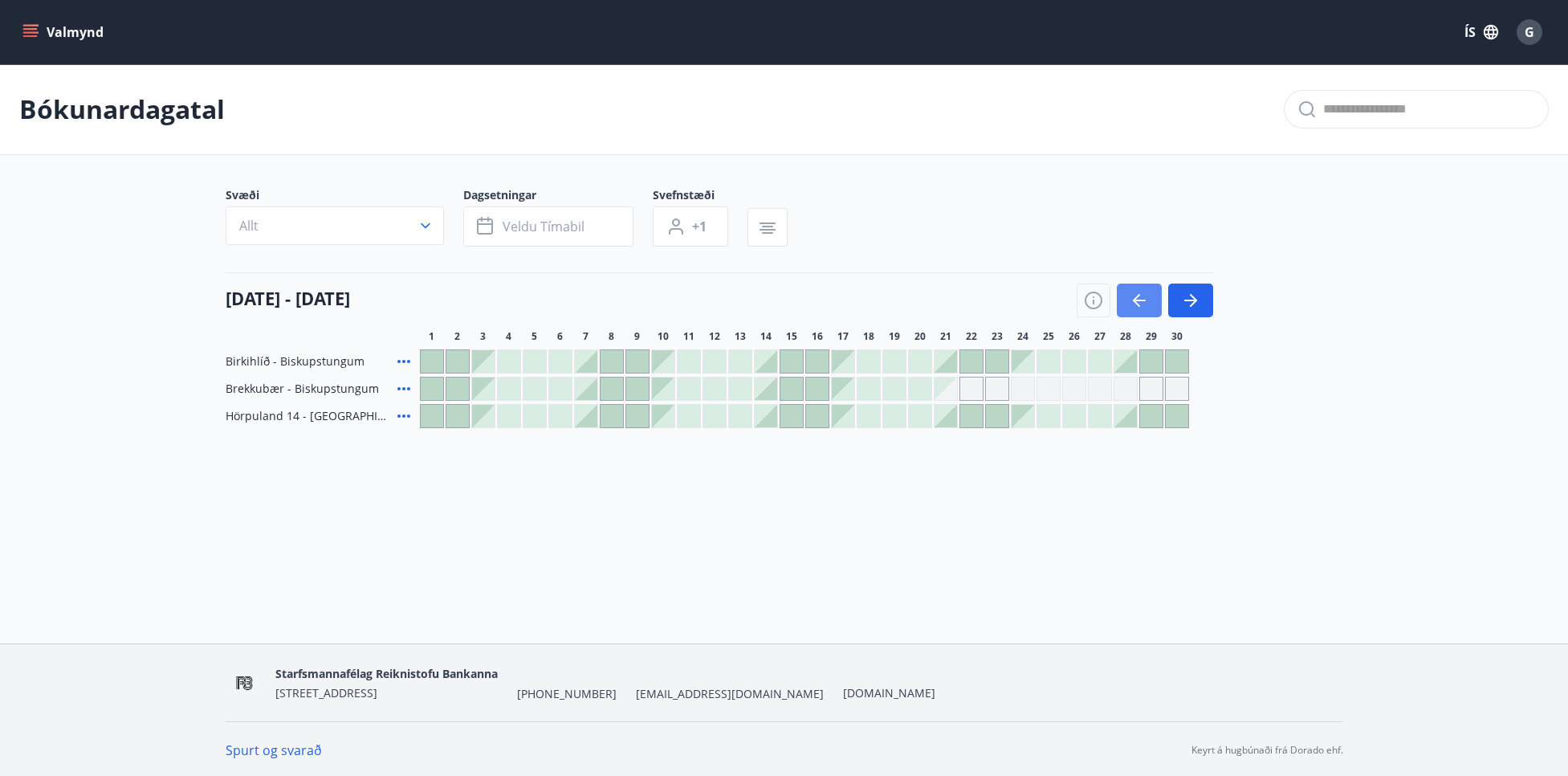
click at [1151, 299] on button "button" at bounding box center [1139, 300] width 45 height 34
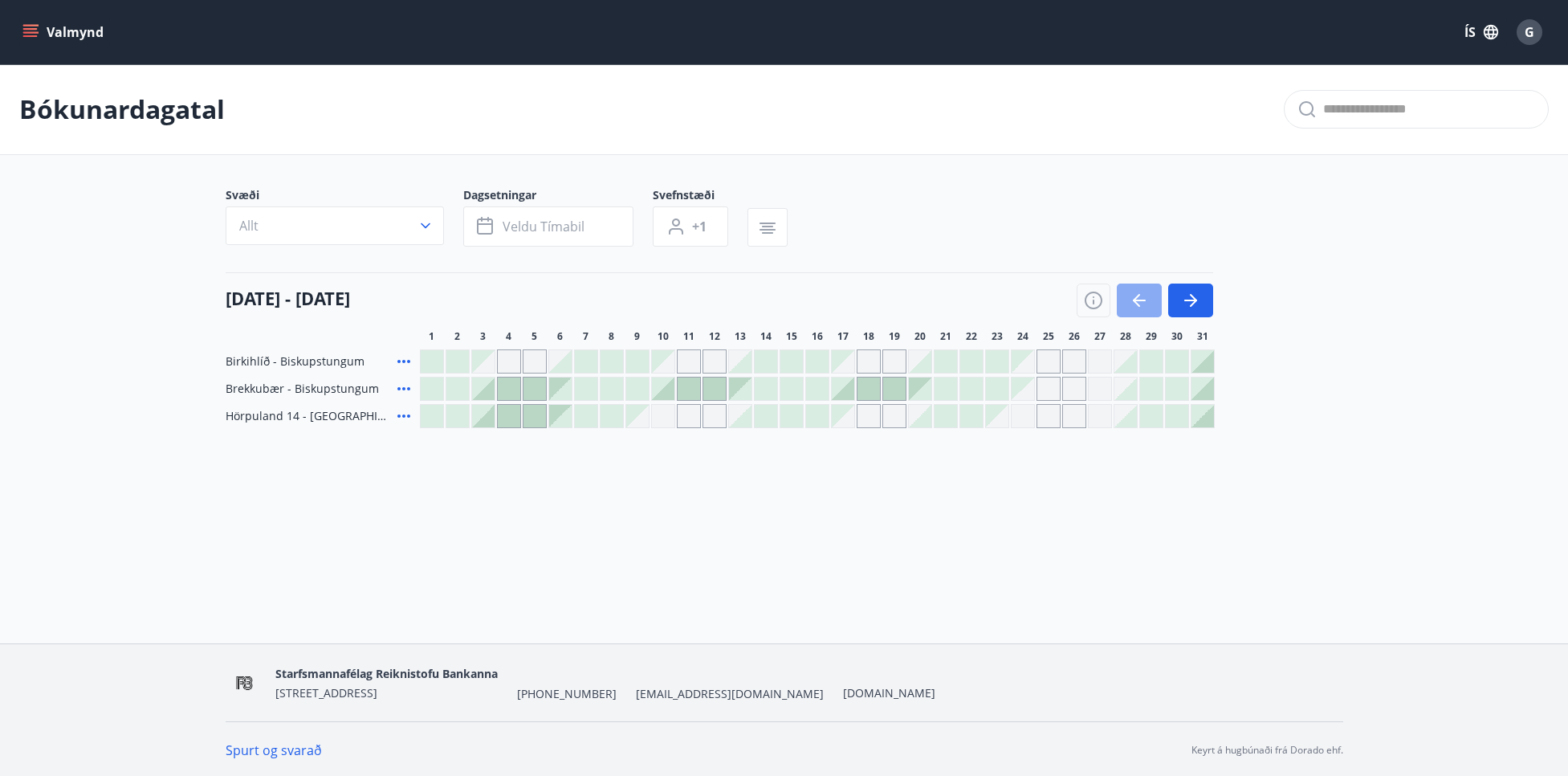
click at [1151, 299] on button "button" at bounding box center [1139, 300] width 45 height 34
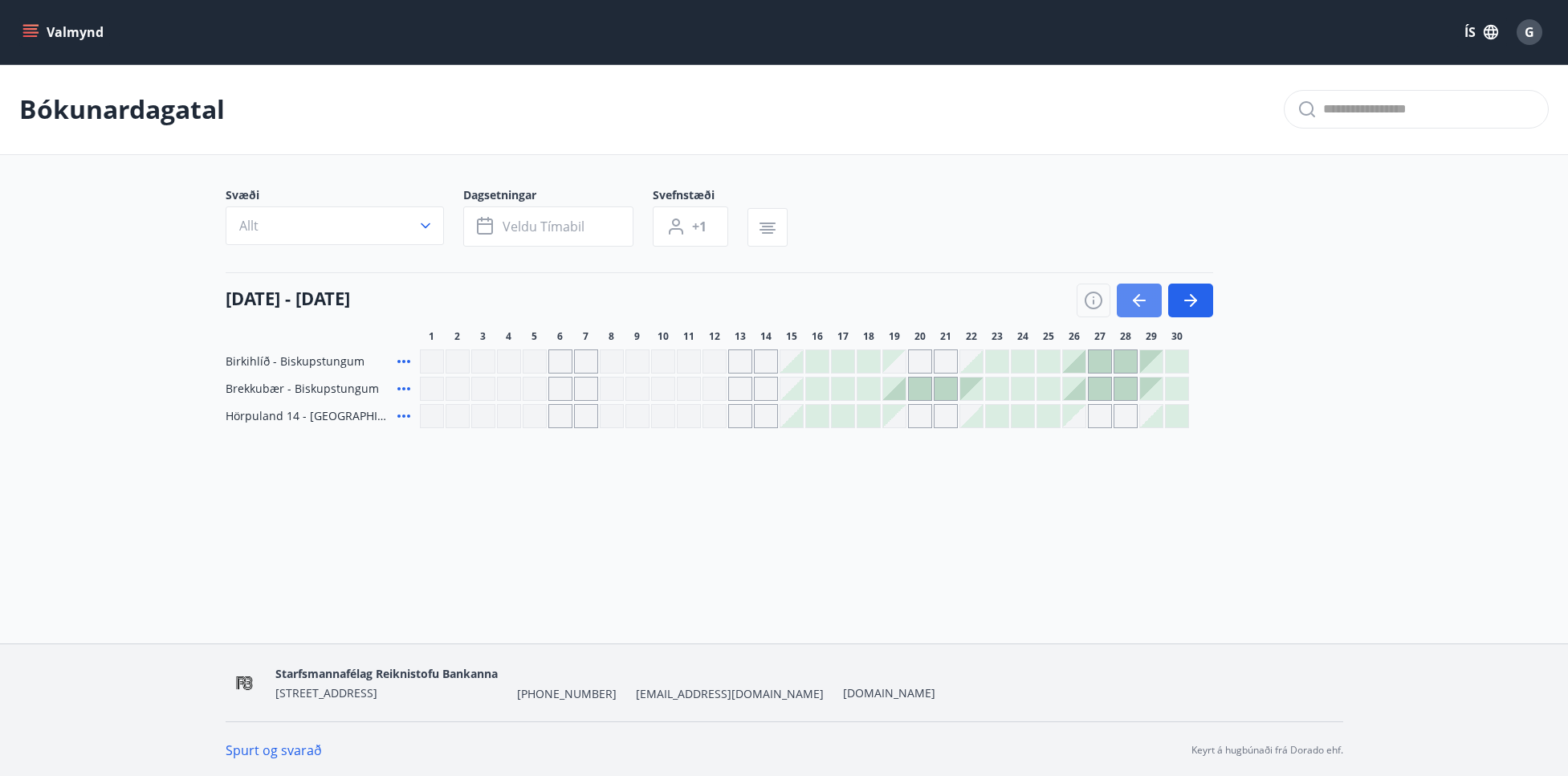
click at [1151, 299] on button "button" at bounding box center [1139, 300] width 45 height 34
